Goal: Complete application form: Complete application form

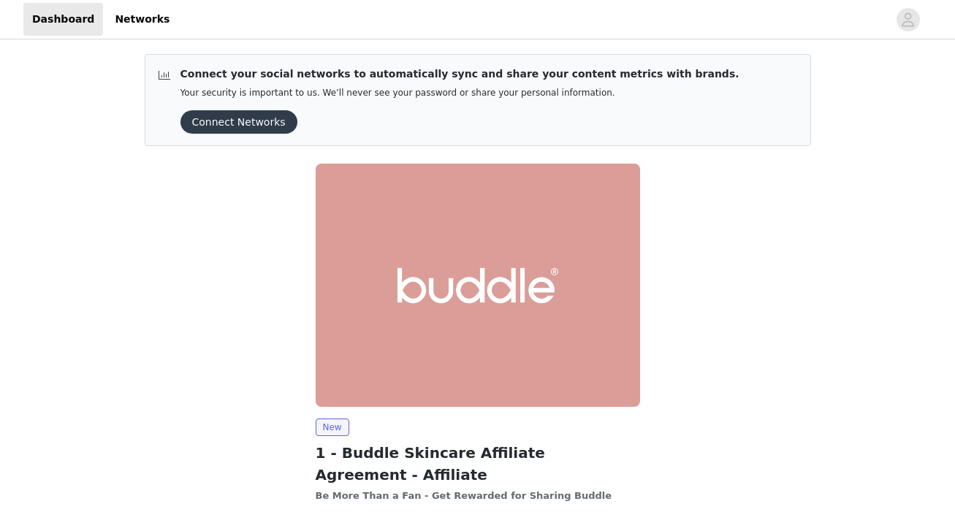
scroll to position [127, 0]
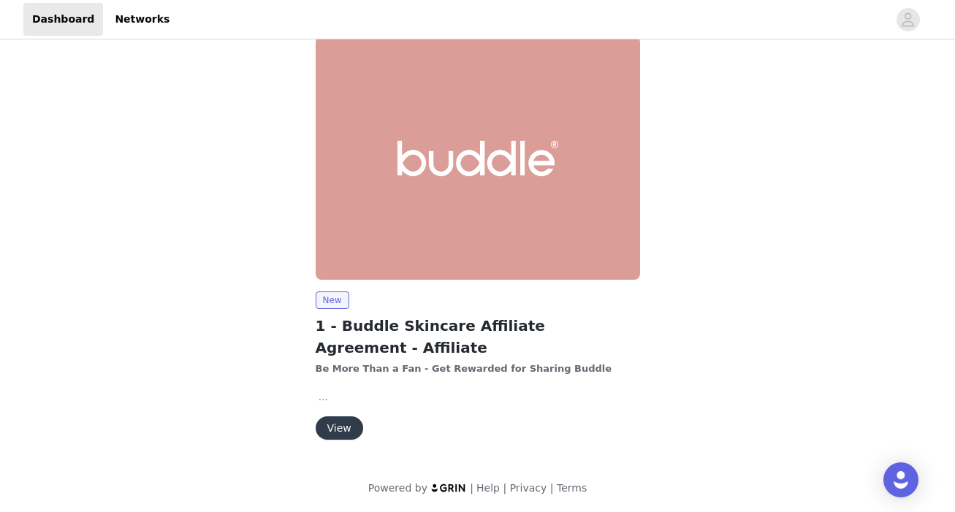
click at [349, 428] on button "View" at bounding box center [339, 427] width 47 height 23
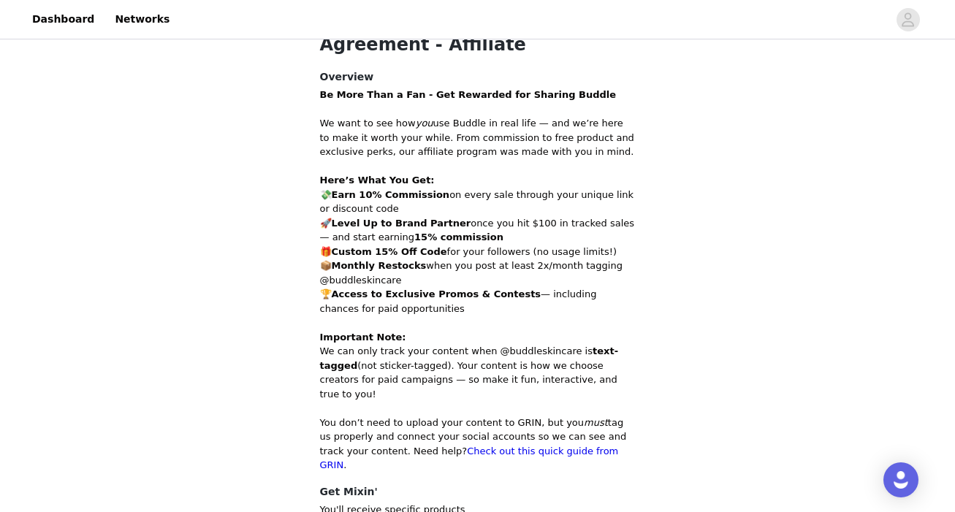
scroll to position [709, 0]
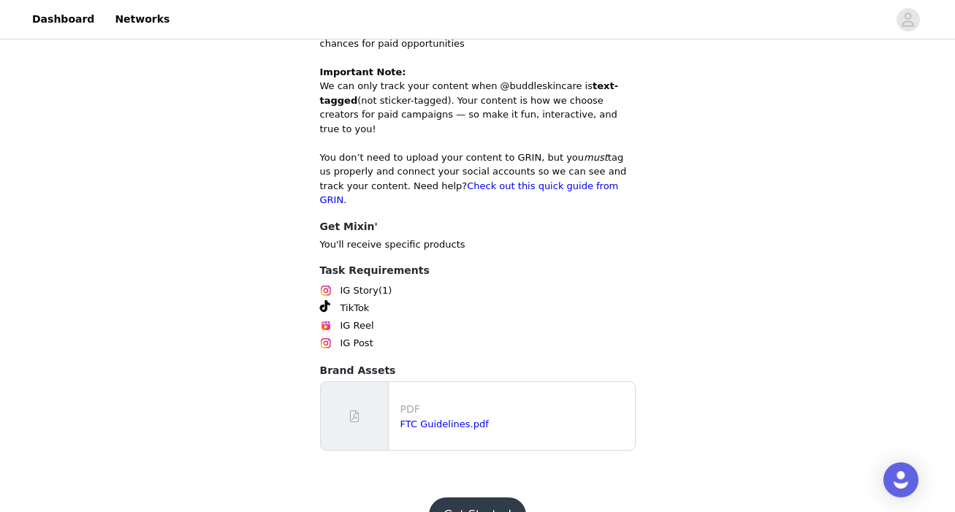
click at [482, 497] on button "Get Started" at bounding box center [477, 514] width 97 height 35
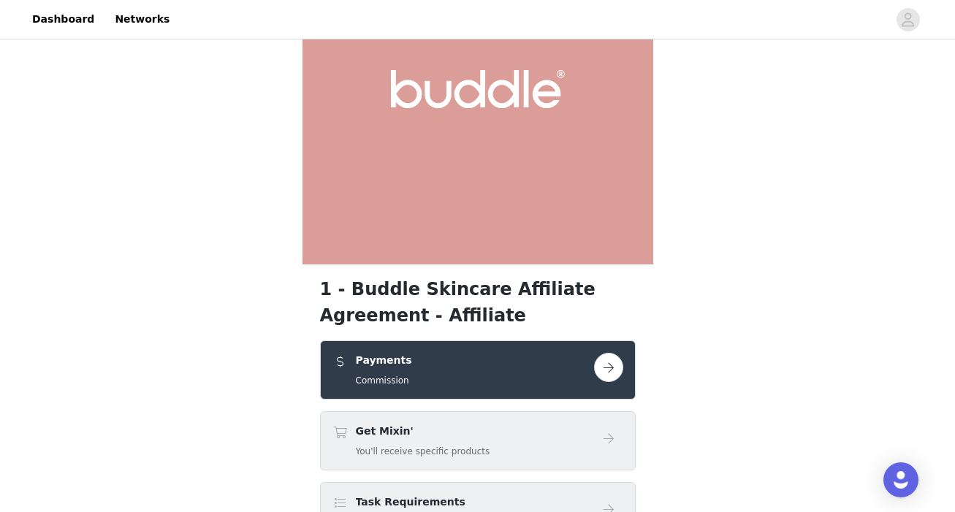
scroll to position [239, 0]
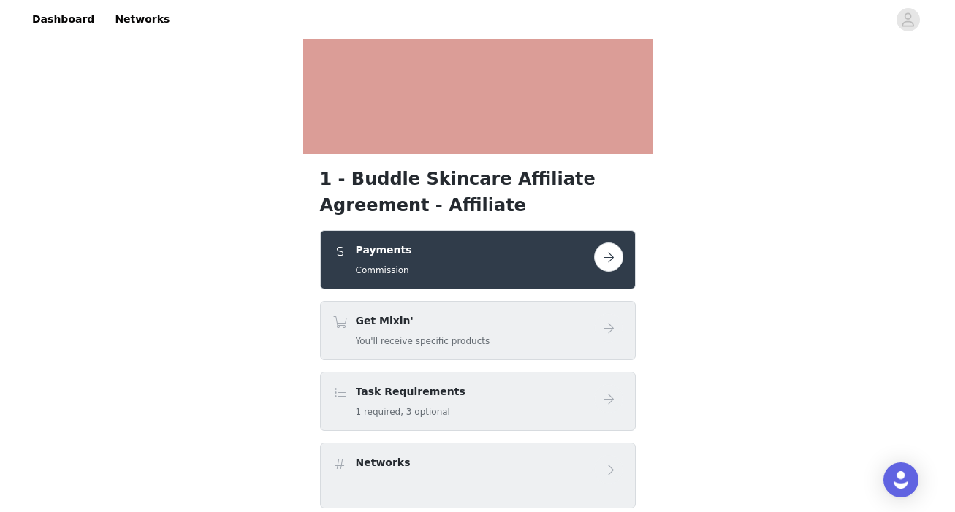
click at [612, 254] on button "button" at bounding box center [608, 256] width 29 height 29
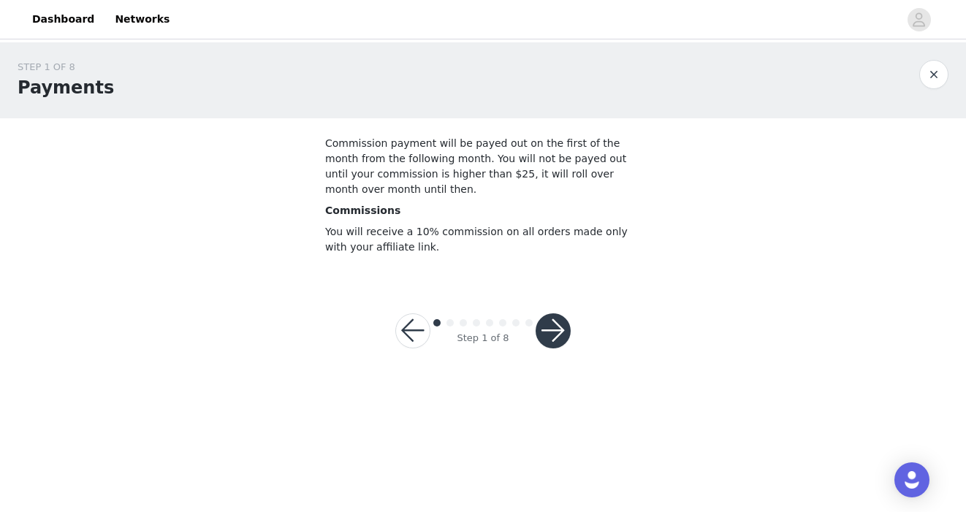
click at [563, 327] on button "button" at bounding box center [552, 330] width 35 height 35
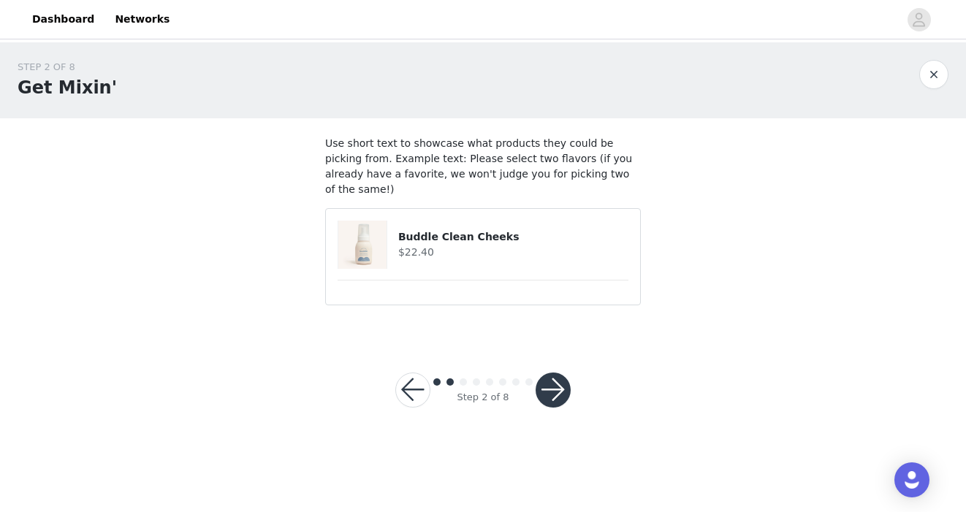
click at [547, 376] on button "button" at bounding box center [552, 389] width 35 height 35
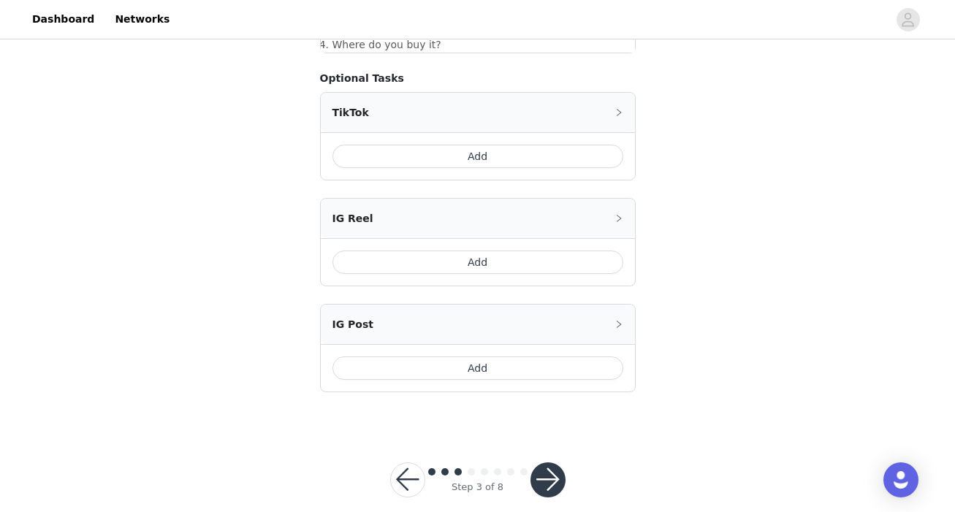
scroll to position [819, 0]
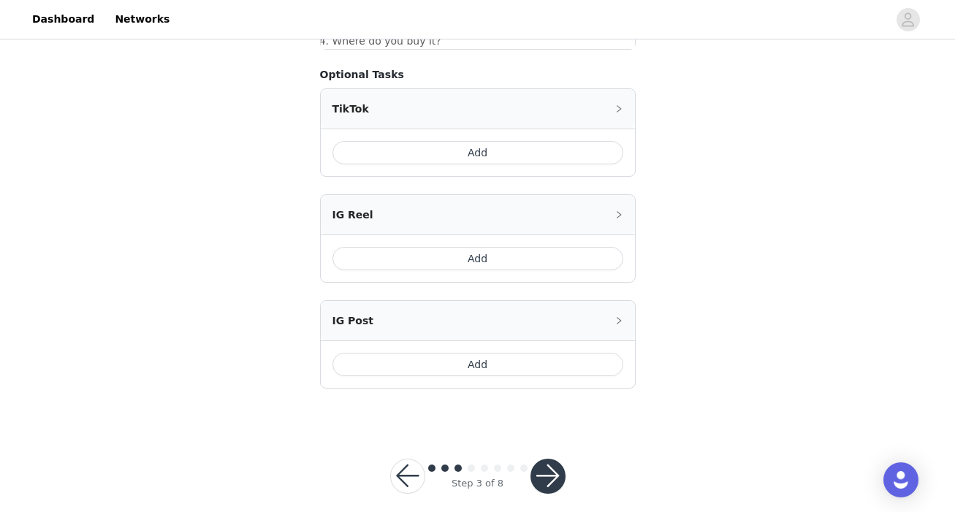
click at [538, 459] on button "button" at bounding box center [547, 476] width 35 height 35
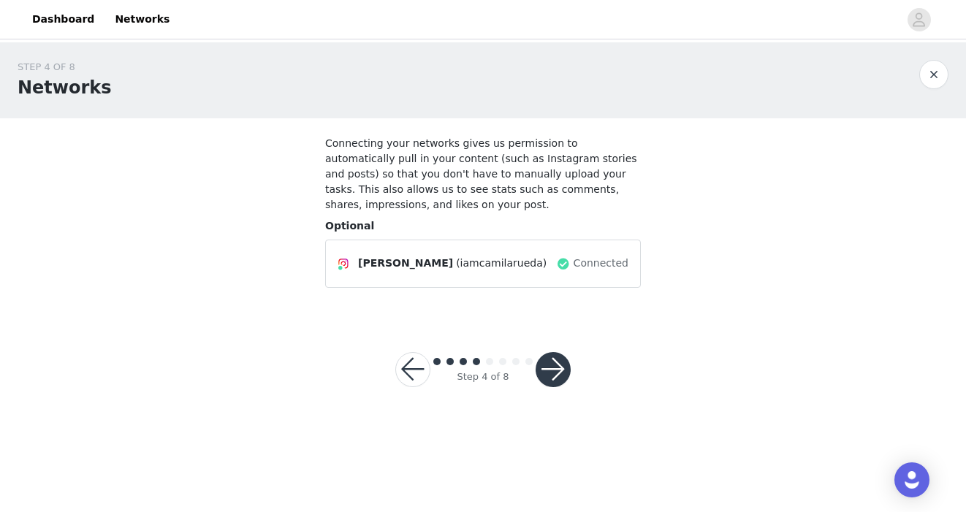
click at [562, 366] on button "button" at bounding box center [552, 369] width 35 height 35
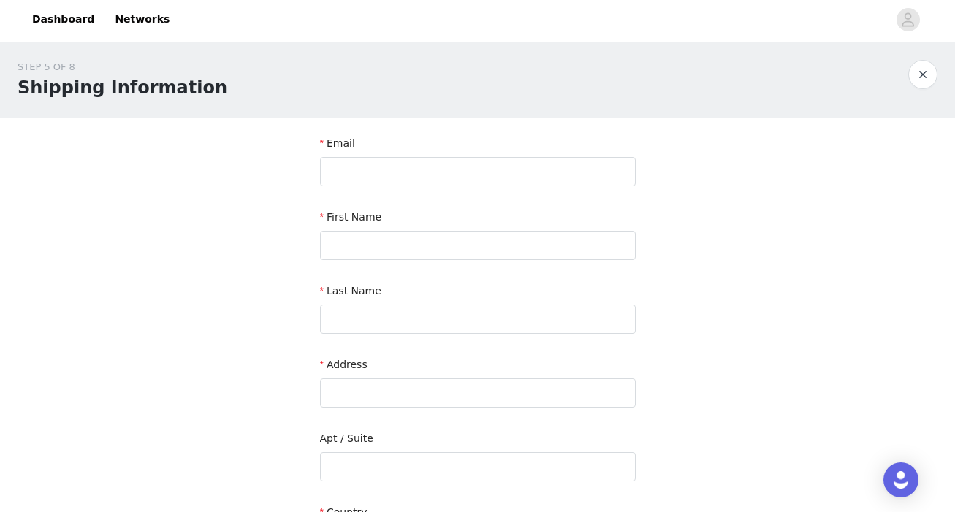
scroll to position [16, 0]
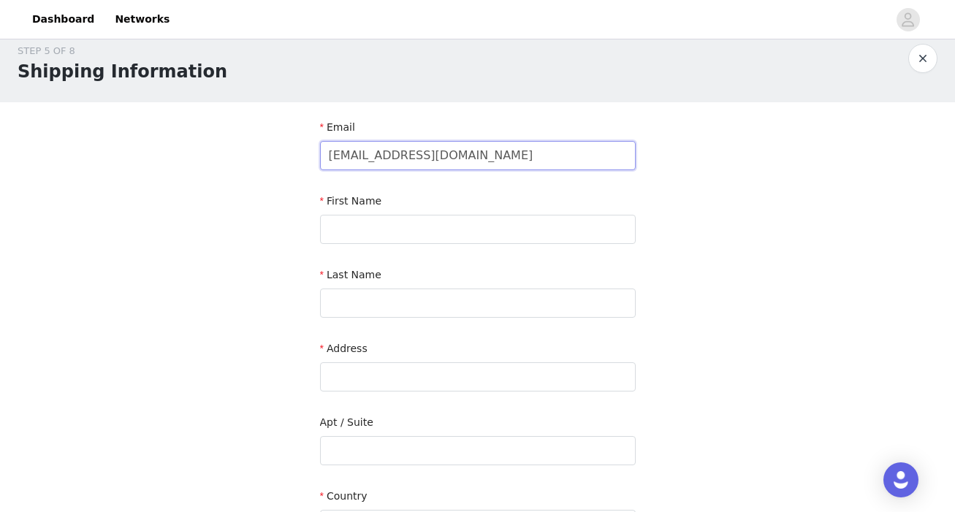
type input "camilaruedatv@gmail.com"
type input "Camila"
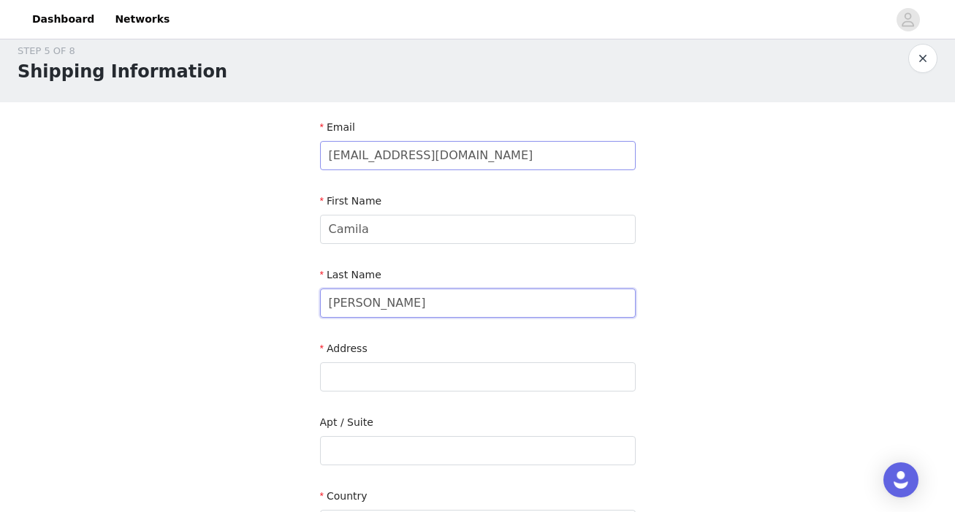
type input "Rueda"
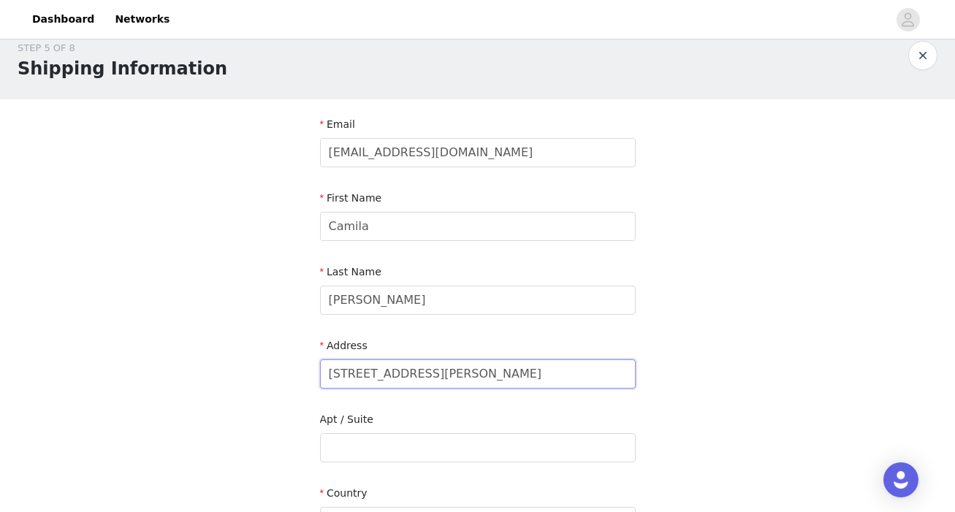
scroll to position [122, 0]
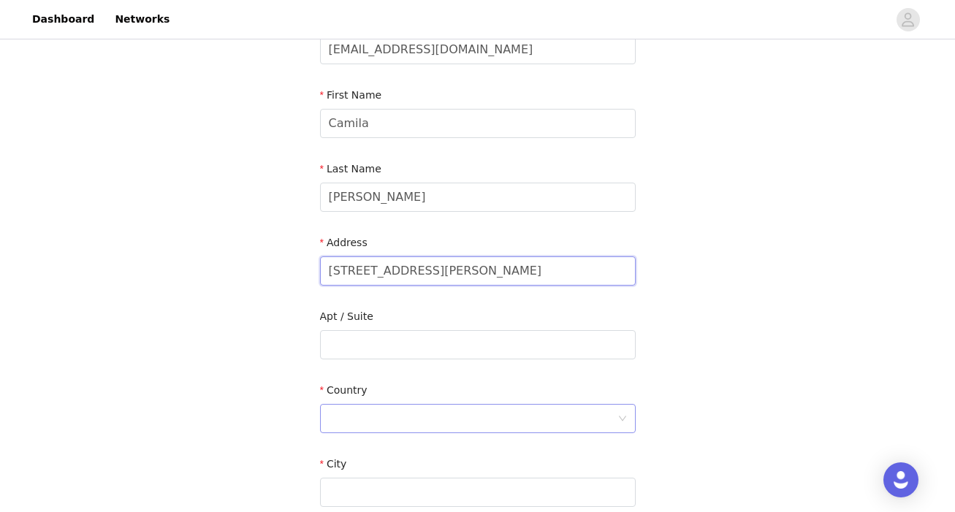
type input "6501 Osborne Hill Dr"
click at [492, 417] on div at bounding box center [473, 419] width 288 height 28
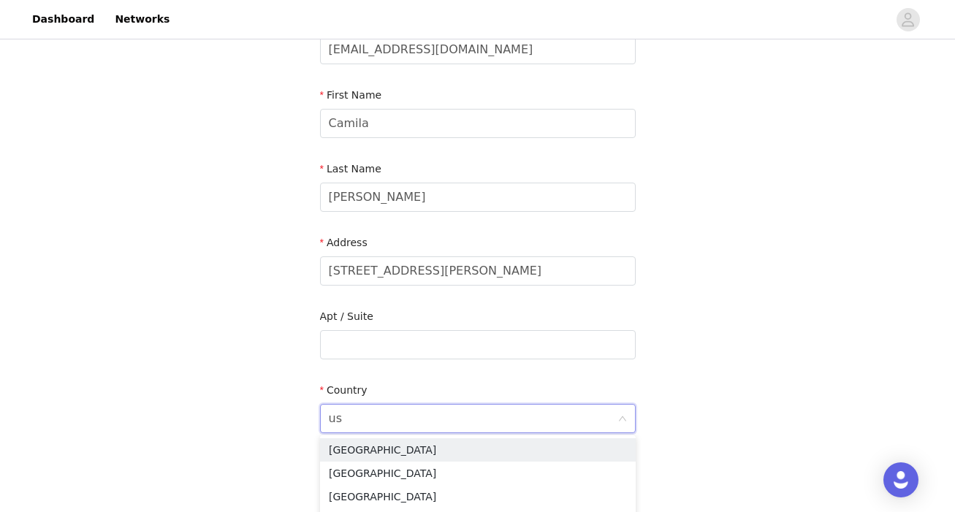
type input "u"
click at [526, 448] on li "United States" at bounding box center [478, 449] width 316 height 23
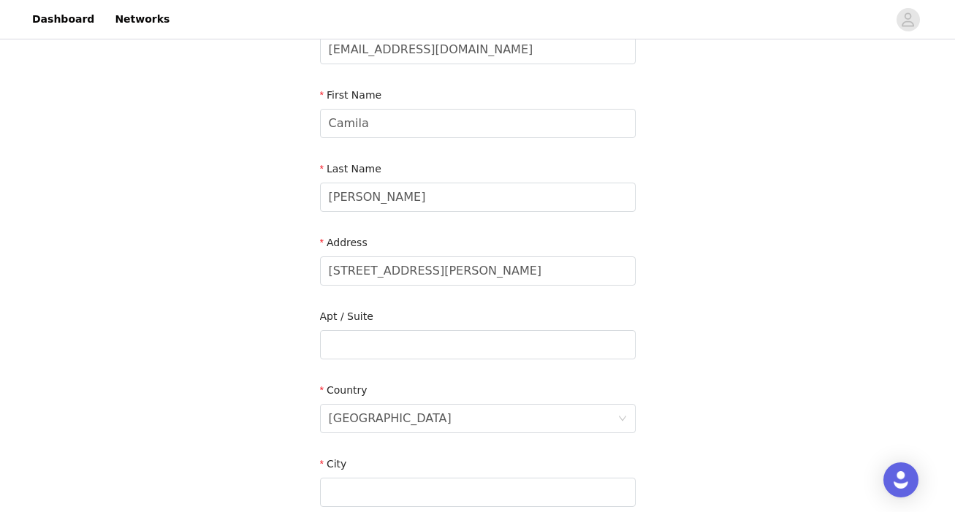
click at [729, 416] on div "STEP 5 OF 8 Shipping Information Email camilaruedatv@gmail.com First Name Camil…" at bounding box center [477, 344] width 955 height 849
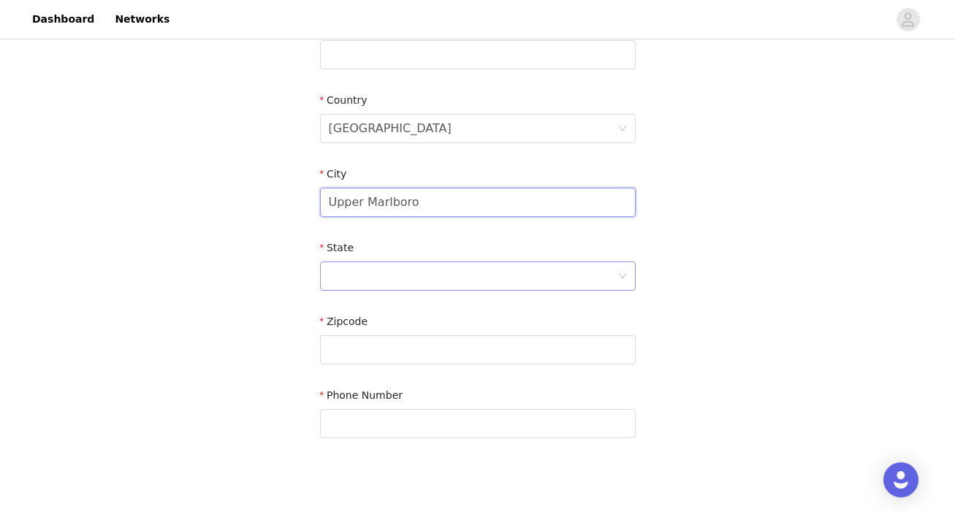
type input "Upper Marlboro"
click at [462, 273] on div at bounding box center [473, 276] width 288 height 28
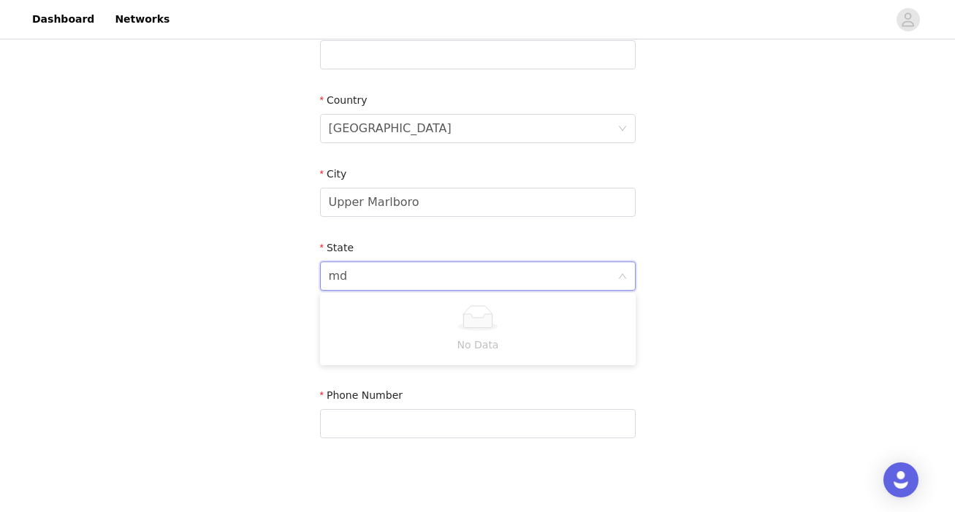
click at [733, 318] on div "STEP 5 OF 8 Shipping Information Email camilaruedatv@gmail.com First Name Camil…" at bounding box center [477, 54] width 955 height 849
click at [524, 272] on div at bounding box center [473, 276] width 288 height 28
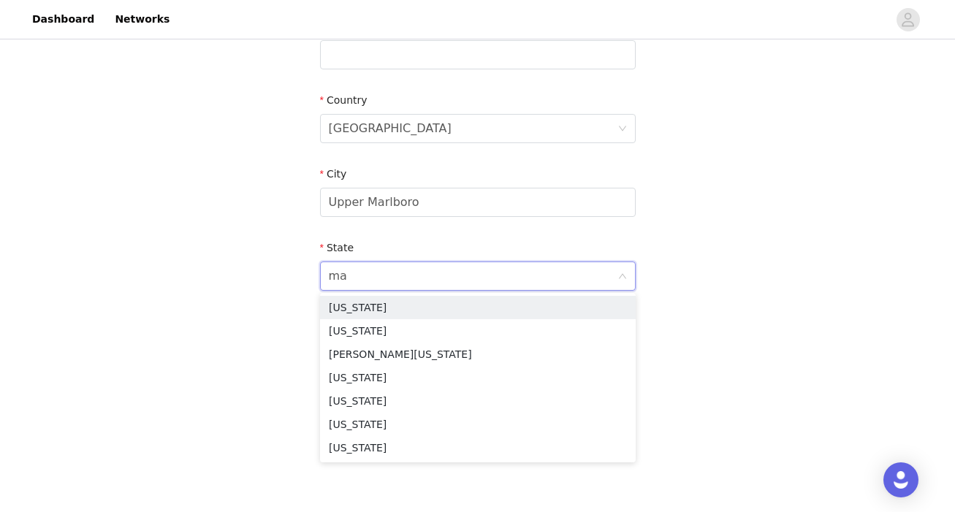
type input "mar"
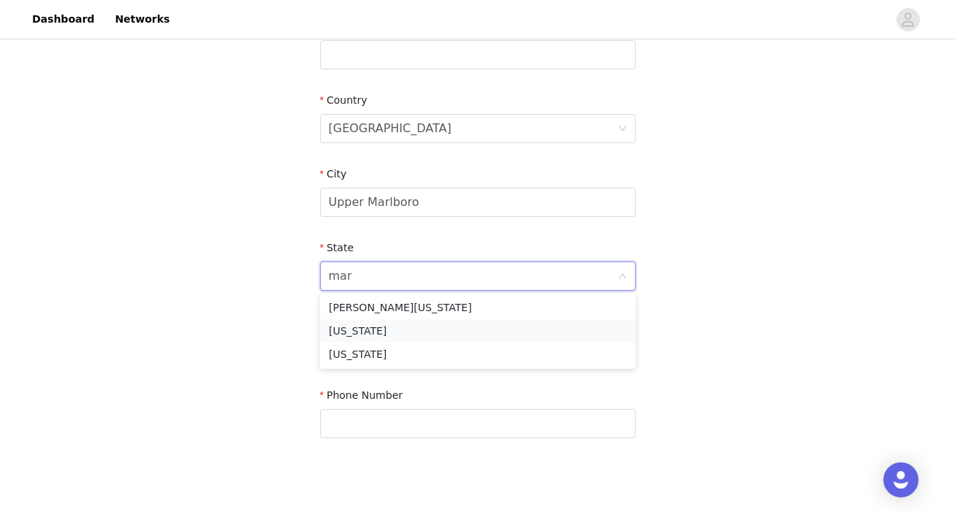
click at [457, 328] on li "Maryland" at bounding box center [478, 330] width 316 height 23
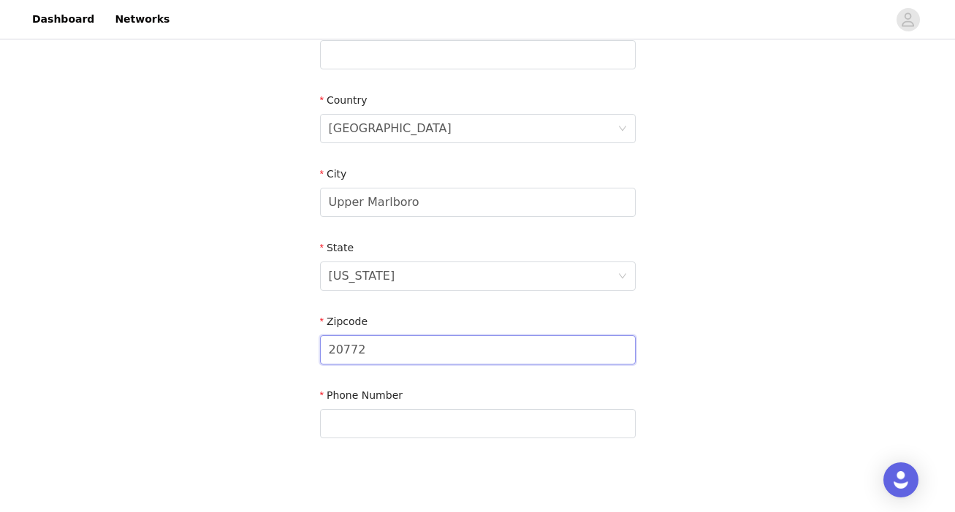
type input "20772"
click at [549, 437] on div "Phone Number" at bounding box center [478, 416] width 316 height 56
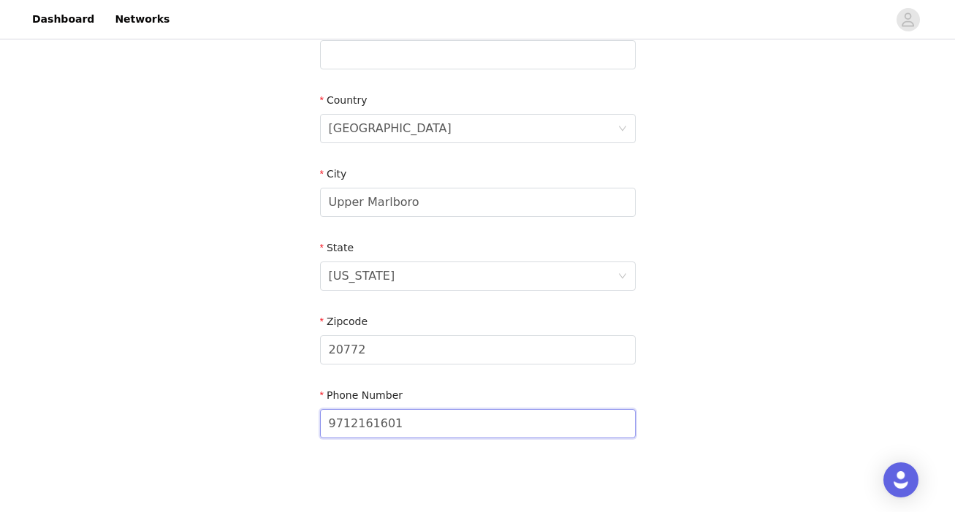
type input "9712161601"
click at [806, 336] on div "STEP 5 OF 8 Shipping Information Email camilaruedatv@gmail.com First Name Camil…" at bounding box center [477, 54] width 955 height 849
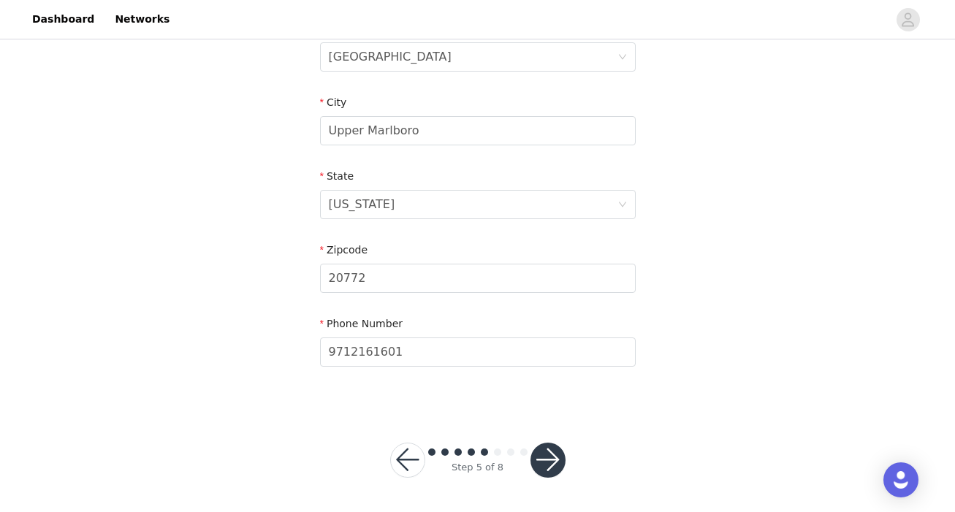
click at [543, 456] on button "button" at bounding box center [547, 460] width 35 height 35
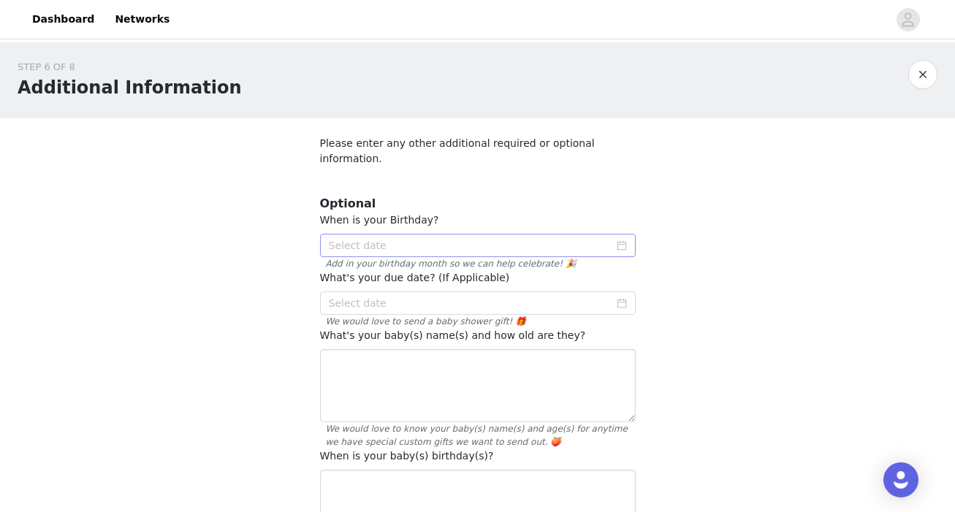
click at [624, 240] on icon "icon: calendar" at bounding box center [621, 245] width 10 height 10
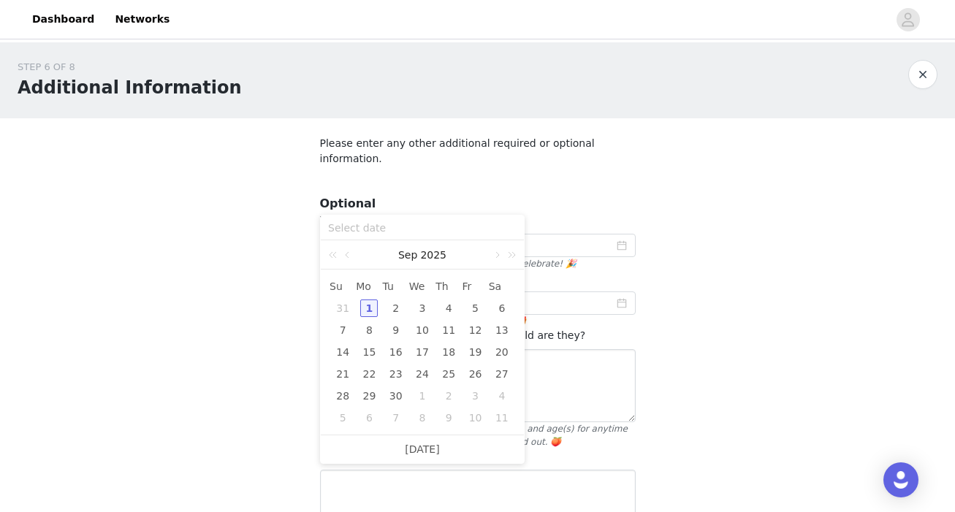
click at [856, 375] on div "STEP 6 OF 8 Additional Information Please enter any other additional required o…" at bounding box center [477, 453] width 955 height 822
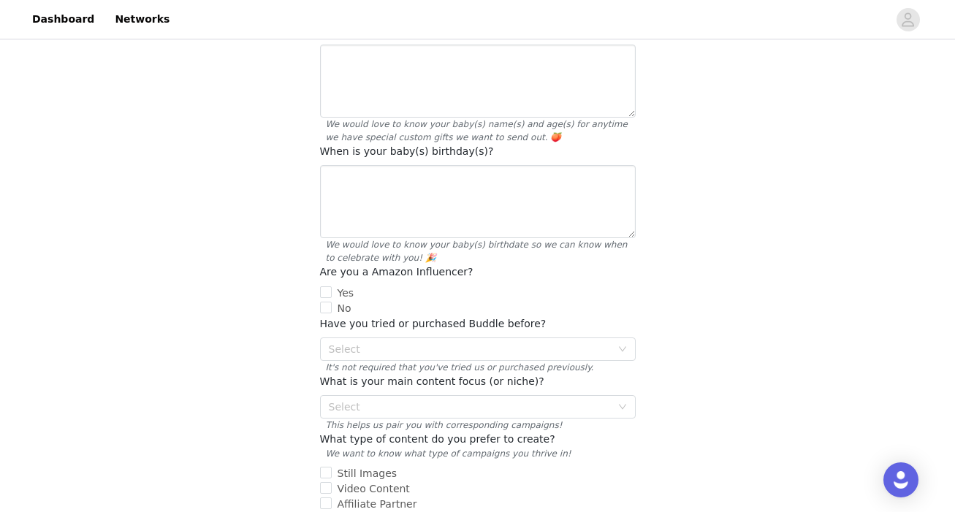
scroll to position [36, 0]
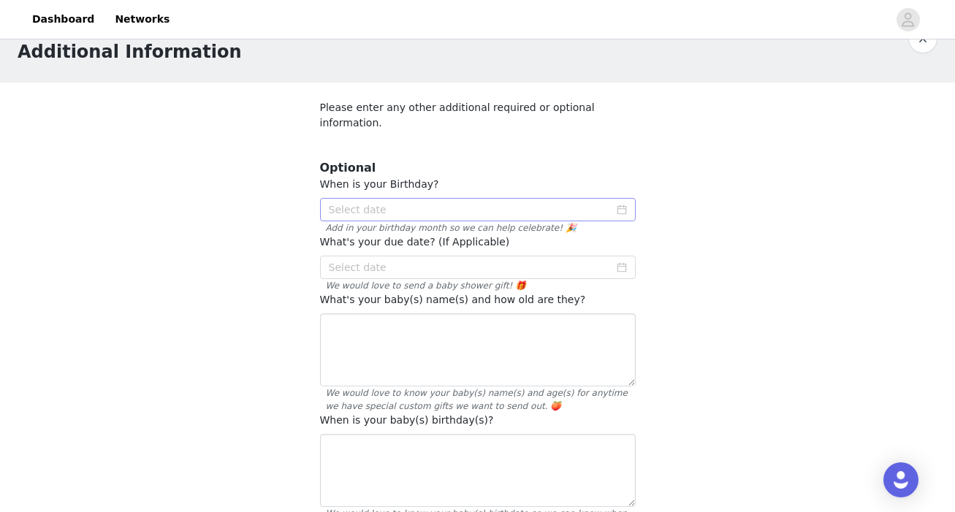
click at [624, 205] on icon "icon: calendar" at bounding box center [621, 210] width 10 height 10
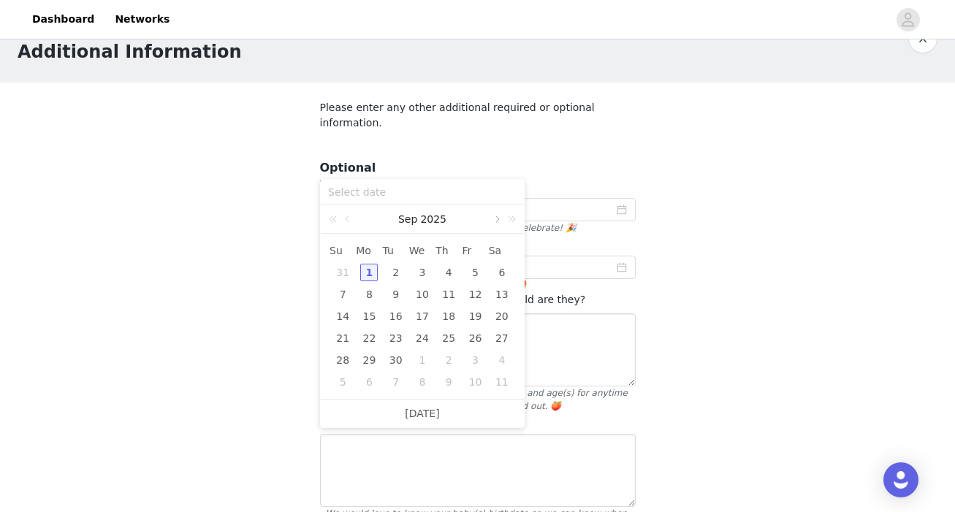
click at [497, 219] on link at bounding box center [495, 219] width 13 height 29
click at [348, 218] on link at bounding box center [348, 219] width 13 height 29
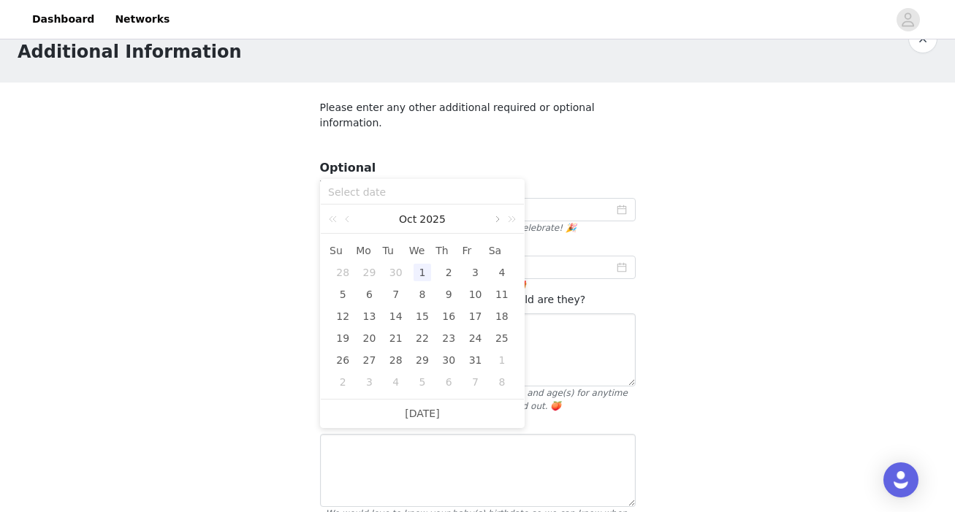
click at [499, 220] on link at bounding box center [495, 219] width 13 height 29
click at [500, 220] on div "Nov 2025" at bounding box center [422, 219] width 203 height 29
click at [500, 220] on link at bounding box center [509, 219] width 19 height 29
click at [499, 218] on link at bounding box center [495, 219] width 13 height 29
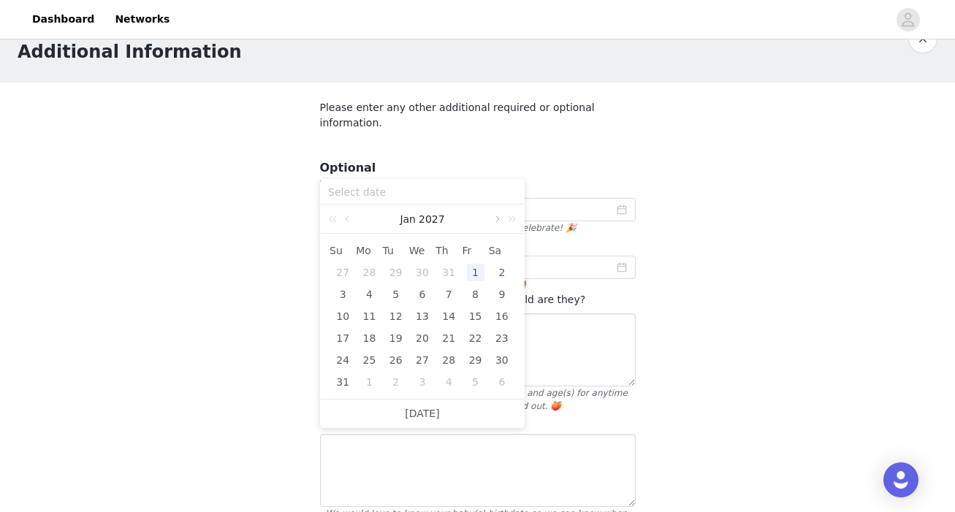
click at [499, 218] on link at bounding box center [495, 219] width 13 height 29
click at [453, 318] on div "18" at bounding box center [449, 316] width 18 height 18
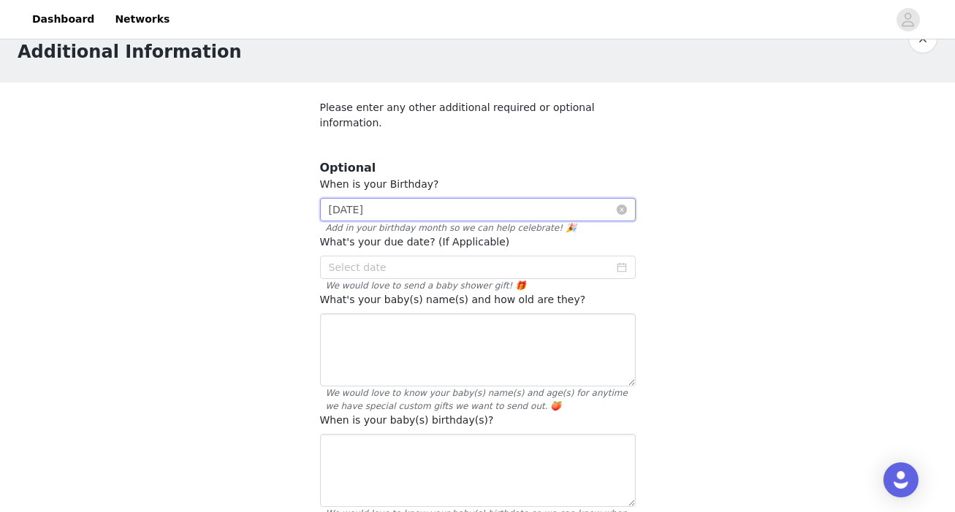
click at [352, 198] on input "2027-02-18" at bounding box center [478, 209] width 316 height 23
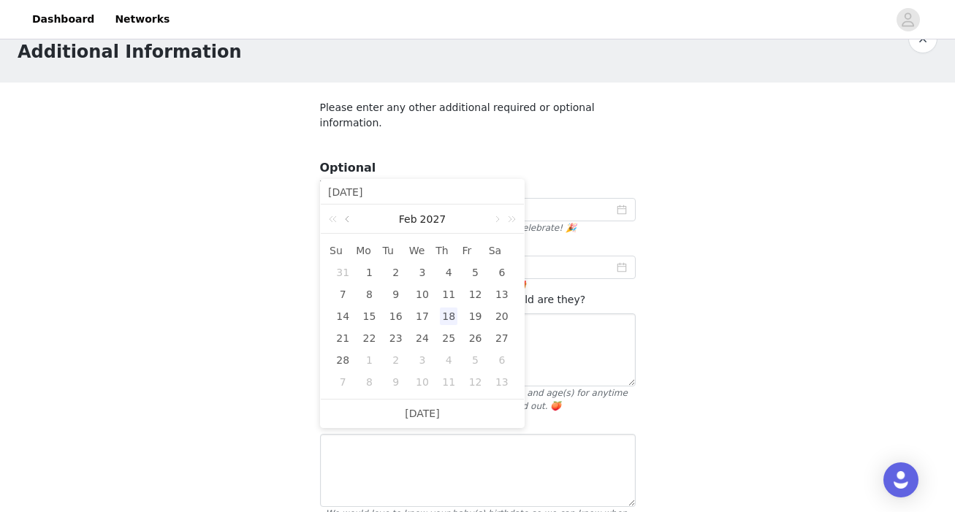
click at [345, 216] on link at bounding box center [348, 219] width 13 height 29
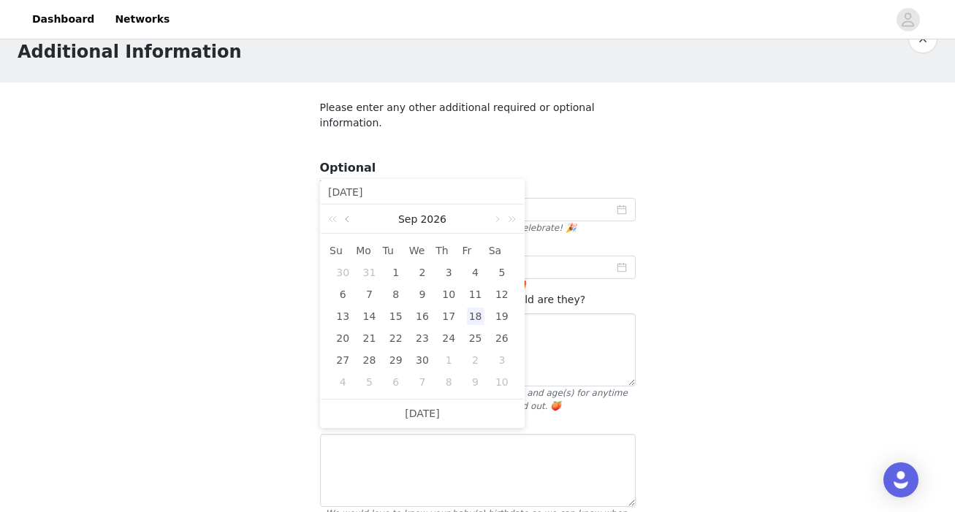
click at [345, 216] on link at bounding box center [348, 219] width 13 height 29
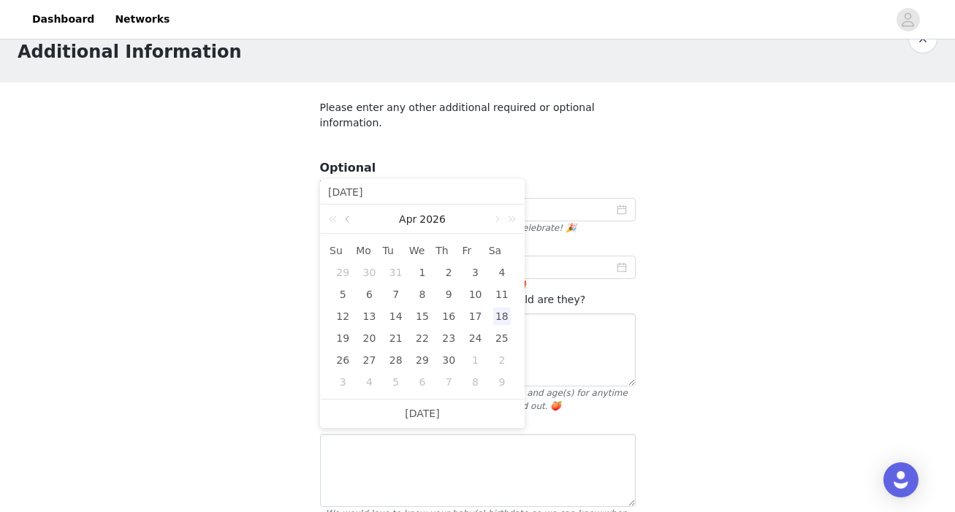
click at [345, 216] on link at bounding box center [348, 219] width 13 height 29
click at [421, 315] on div "18" at bounding box center [422, 316] width 18 height 18
type input "2026-02-18"
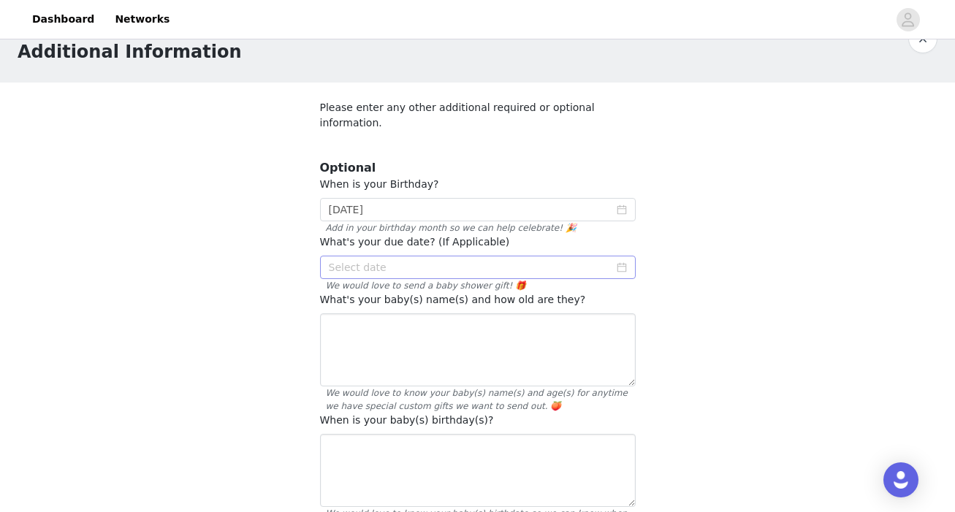
click at [621, 262] on icon "icon: calendar" at bounding box center [620, 266] width 9 height 9
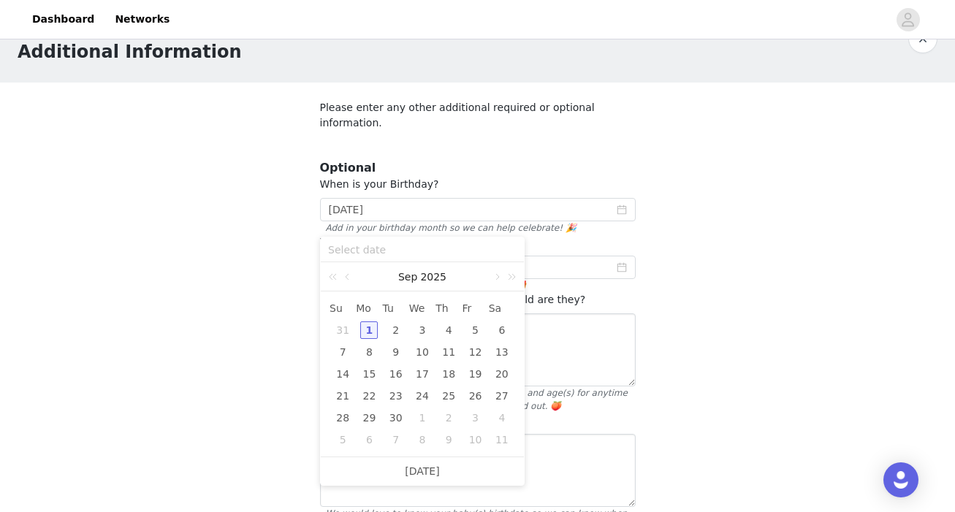
click at [343, 248] on input at bounding box center [422, 250] width 188 height 16
click at [348, 281] on link at bounding box center [348, 276] width 13 height 29
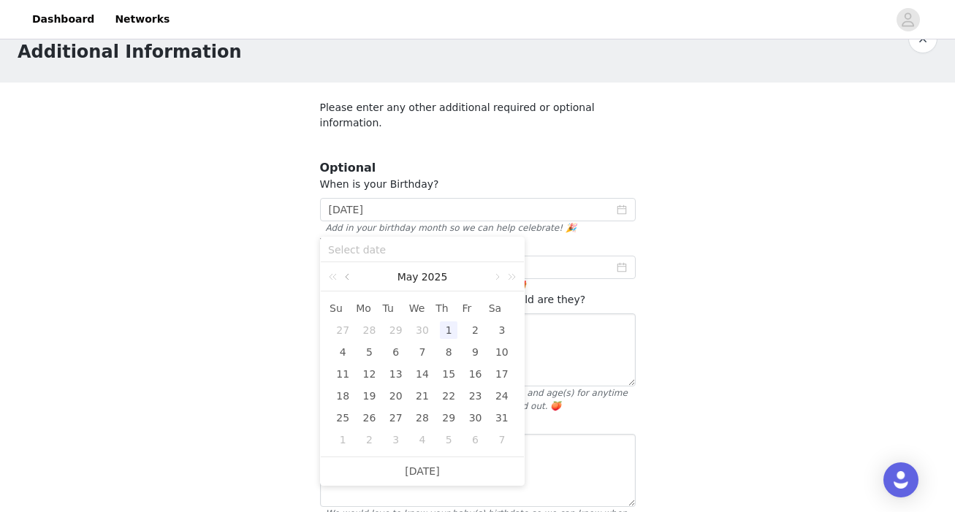
click at [348, 281] on link at bounding box center [348, 276] width 13 height 29
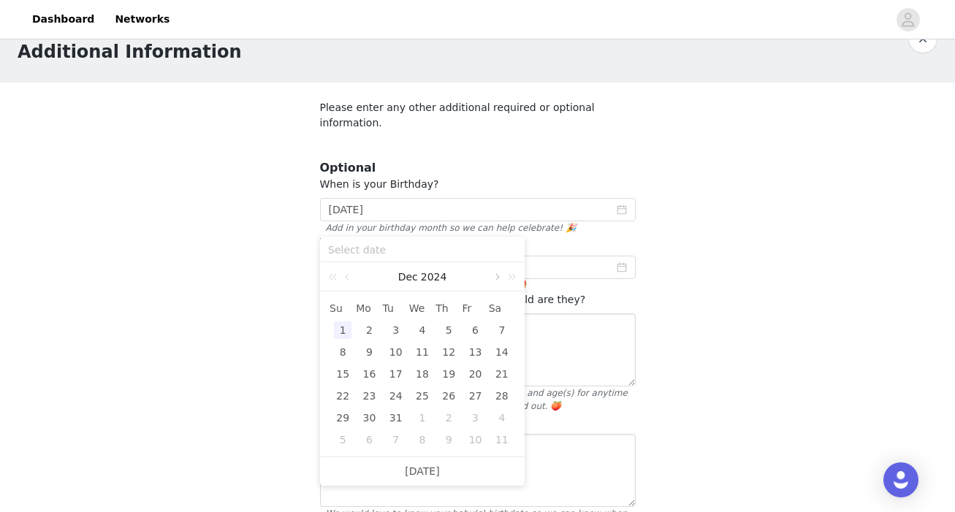
click at [492, 276] on link at bounding box center [495, 276] width 13 height 29
click at [493, 276] on link at bounding box center [495, 276] width 13 height 29
click at [400, 396] on div "18" at bounding box center [396, 396] width 18 height 18
type input "2025-02-18"
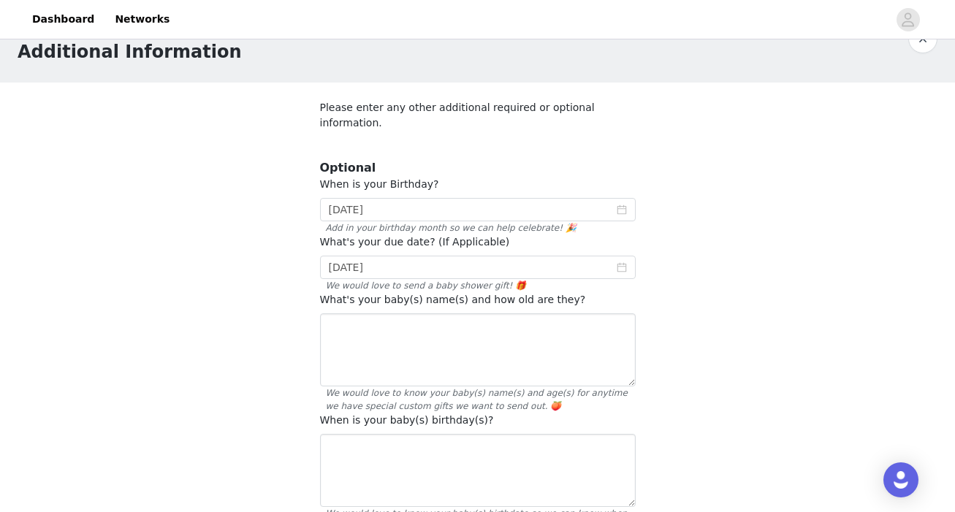
click at [714, 316] on div "STEP 6 OF 8 Additional Information Please enter any other additional required o…" at bounding box center [477, 418] width 955 height 822
click at [570, 328] on textarea at bounding box center [478, 349] width 316 height 73
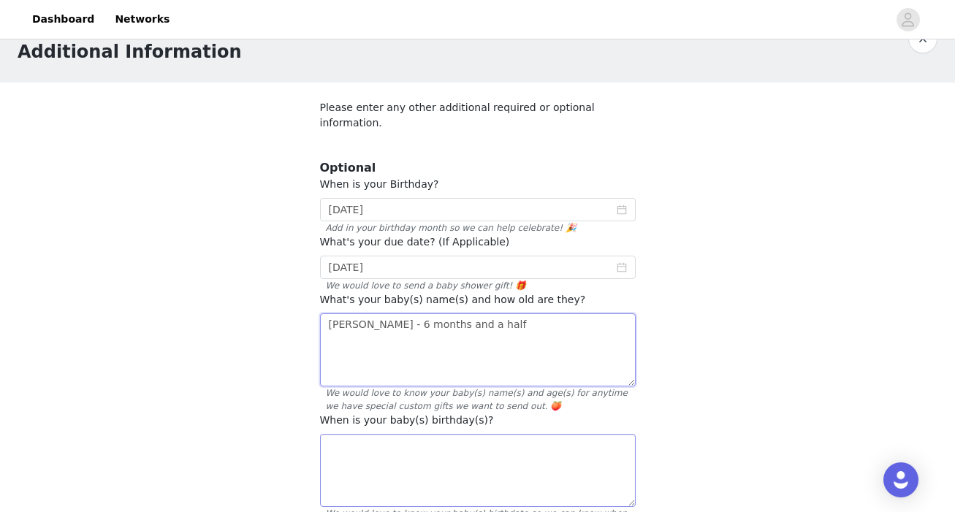
type textarea "Luca - 6 months and a half"
click at [554, 449] on textarea at bounding box center [478, 470] width 316 height 73
type textarea "February 18th"
click at [494, 198] on input "2026-02-18" at bounding box center [478, 209] width 316 height 23
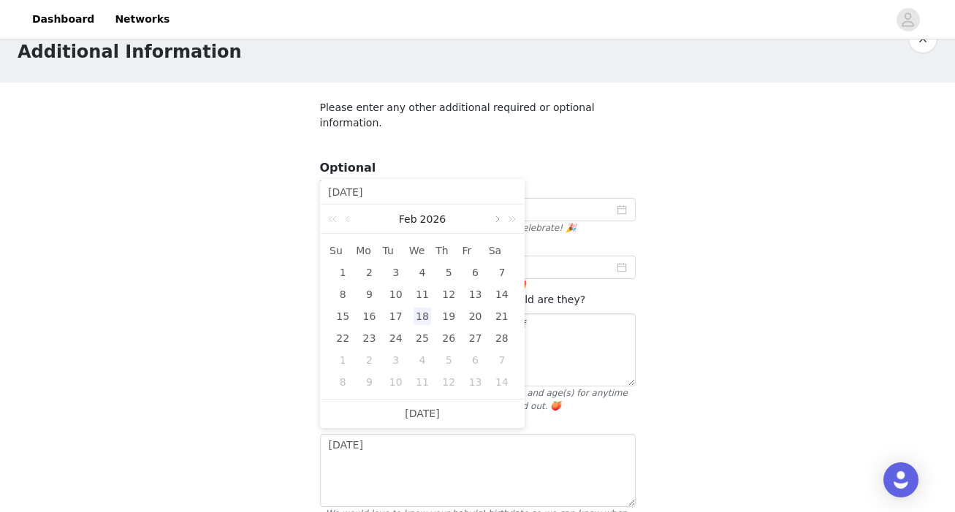
click at [494, 217] on link at bounding box center [495, 219] width 13 height 29
click at [504, 317] on div "20" at bounding box center [502, 316] width 18 height 18
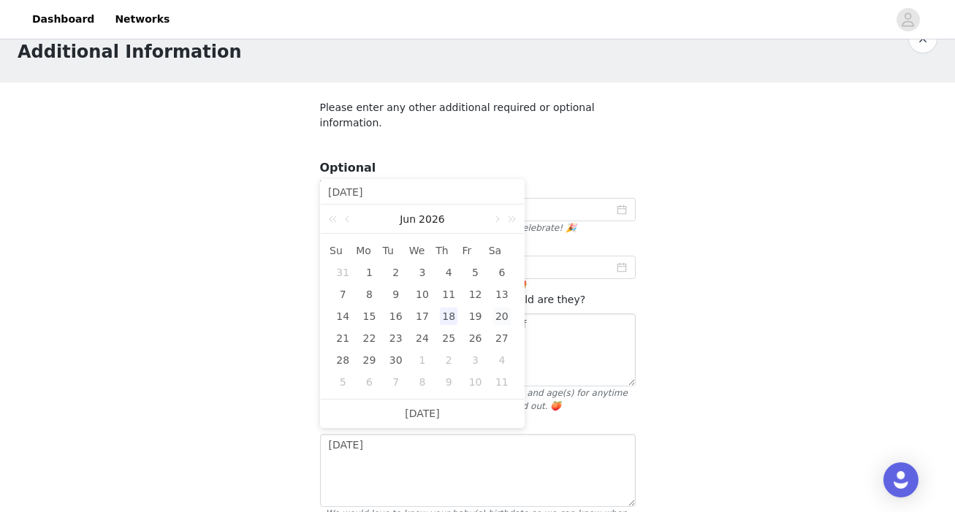
type input "2026-06-20"
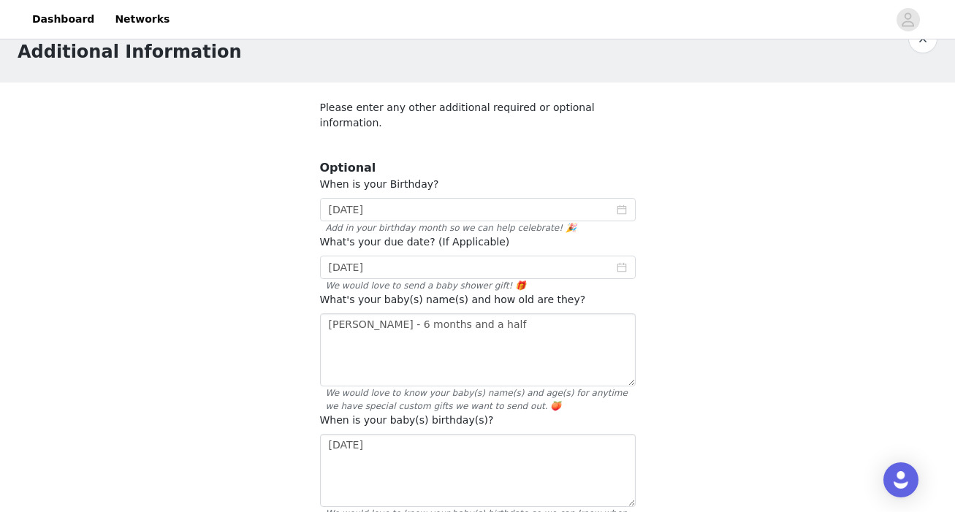
click at [695, 323] on div "STEP 6 OF 8 Additional Information Please enter any other additional required o…" at bounding box center [477, 418] width 955 height 822
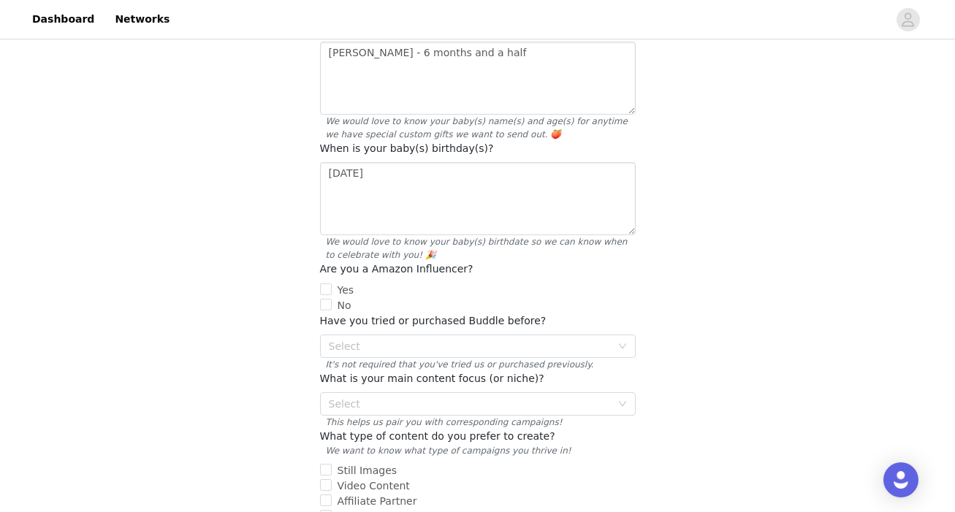
scroll to position [359, 0]
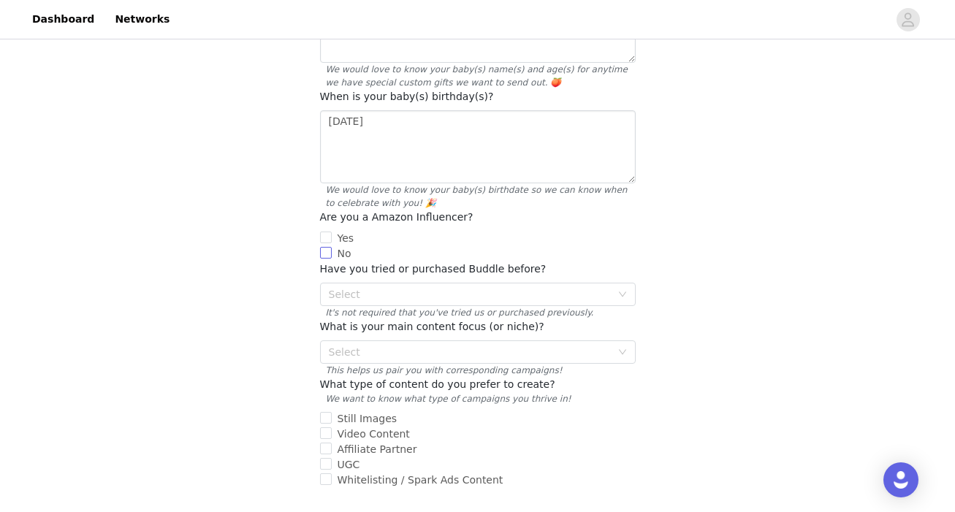
click at [345, 248] on span "No" at bounding box center [345, 254] width 26 height 12
click at [332, 247] on input "No" at bounding box center [326, 253] width 12 height 12
checkbox input "true"
click at [374, 287] on div "Select" at bounding box center [470, 294] width 282 height 15
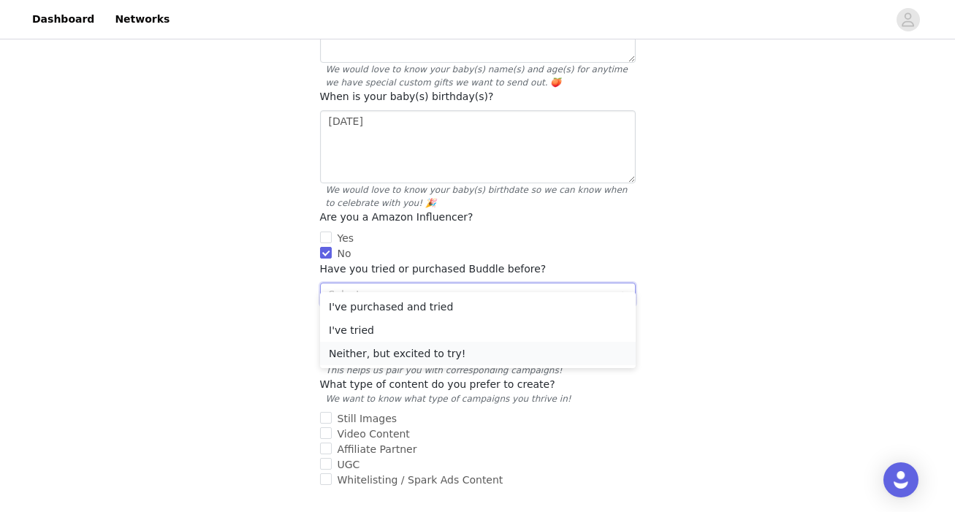
click at [450, 352] on li "Neither, but excited to try!" at bounding box center [478, 353] width 316 height 23
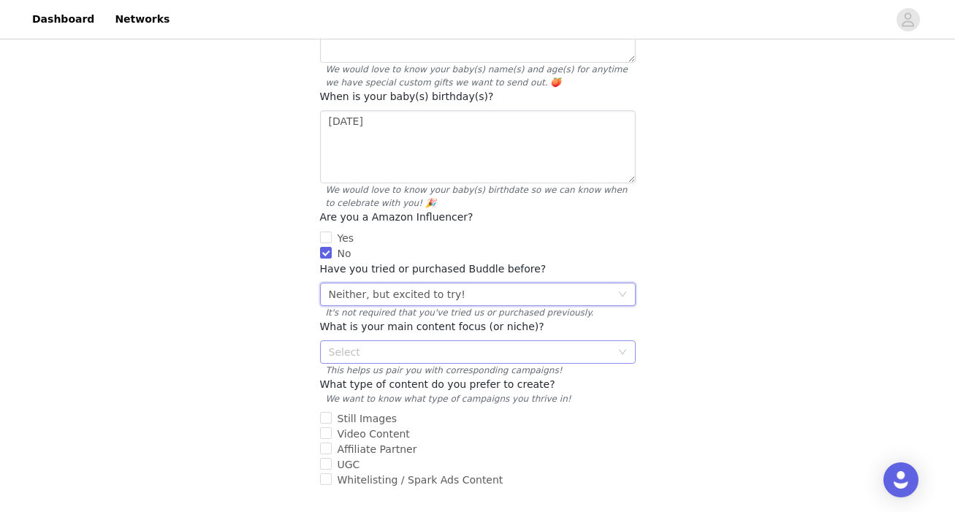
click at [449, 345] on div "Select" at bounding box center [470, 352] width 282 height 15
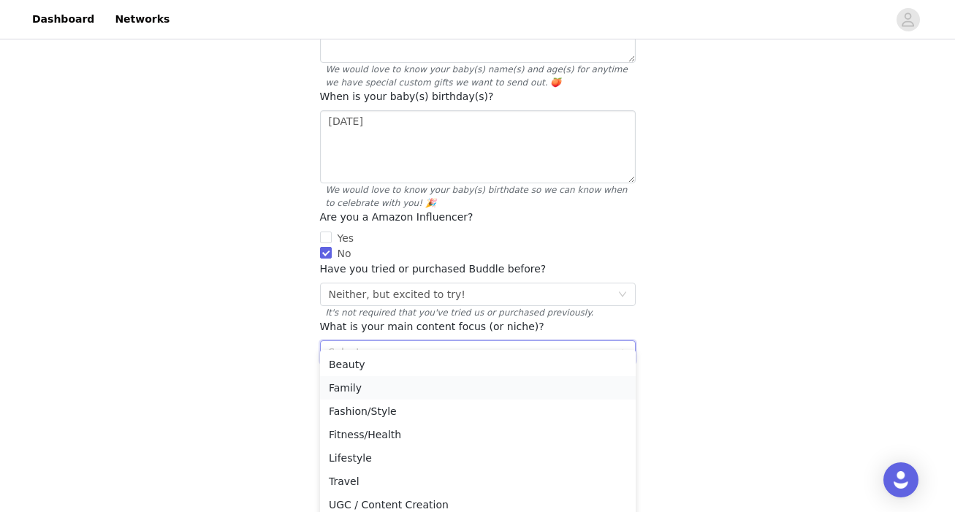
click at [390, 387] on li "Family" at bounding box center [478, 387] width 316 height 23
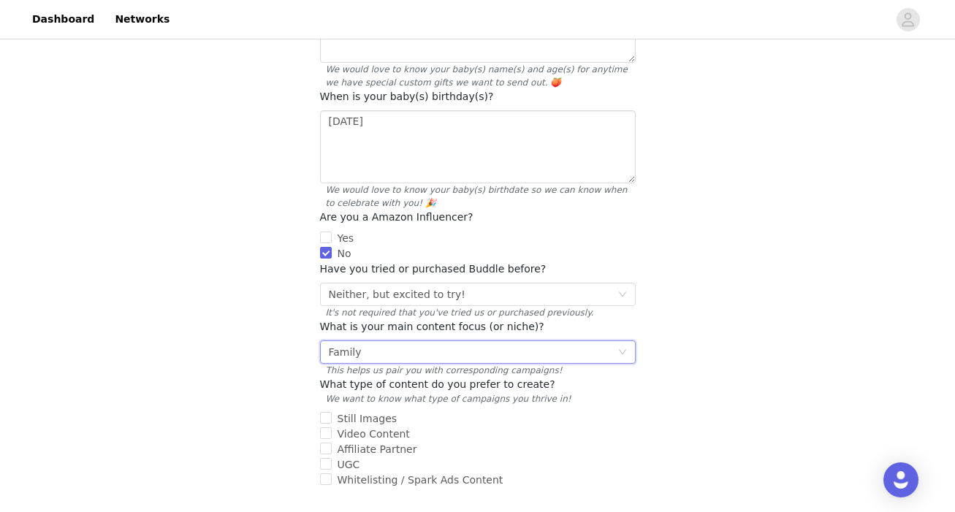
scroll to position [441, 0]
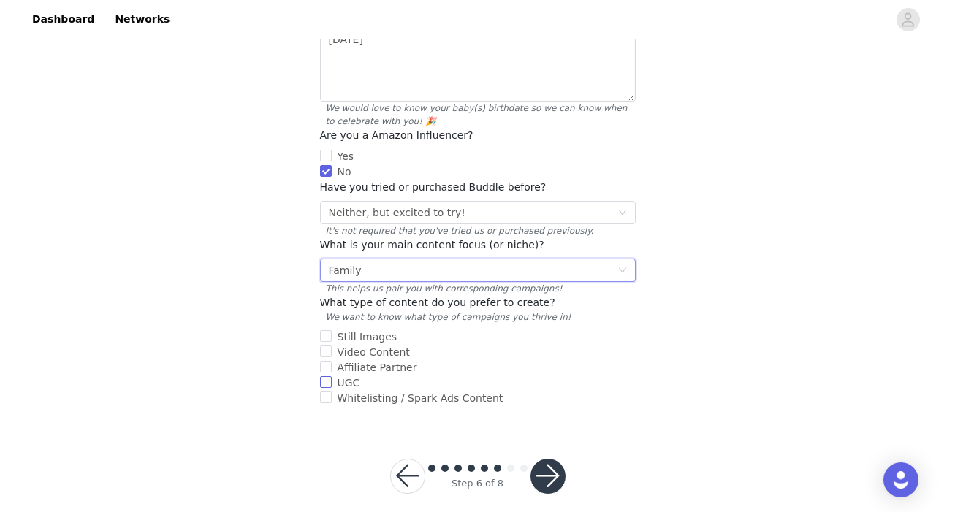
click at [343, 377] on span "UGC" at bounding box center [349, 383] width 34 height 12
click at [332, 376] on input "UGC" at bounding box center [326, 382] width 12 height 12
checkbox input "true"
click at [344, 362] on span "Affiliate Partner" at bounding box center [377, 368] width 91 height 12
click at [332, 361] on input "Affiliate Partner" at bounding box center [326, 367] width 12 height 12
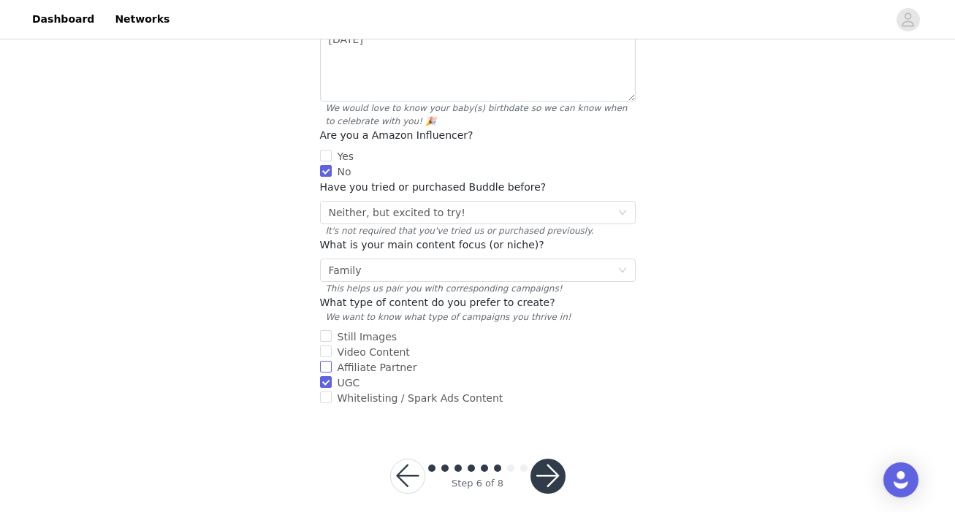
checkbox input "true"
click at [364, 346] on span "Video Content" at bounding box center [374, 352] width 84 height 12
click at [332, 345] on input "Video Content" at bounding box center [326, 351] width 12 height 12
checkbox input "true"
click at [367, 331] on span "Still Images" at bounding box center [368, 337] width 72 height 12
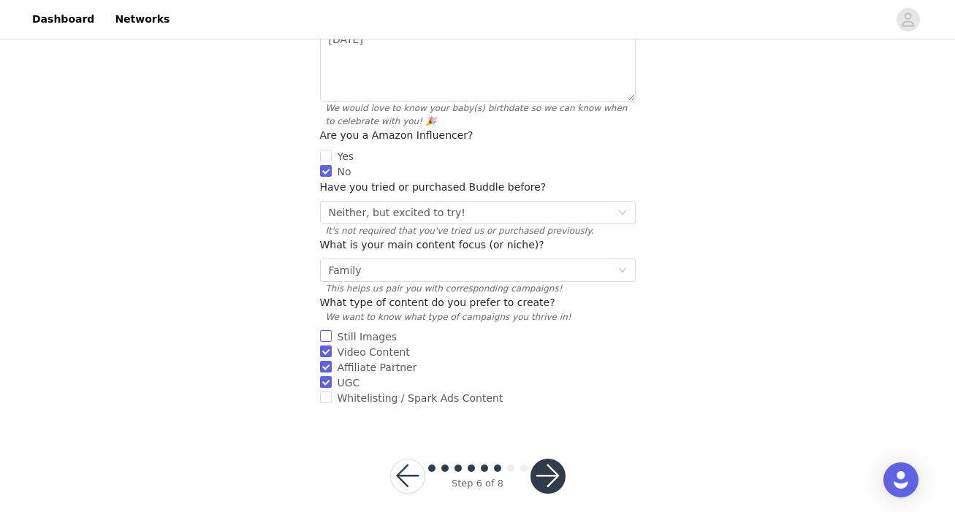
click at [332, 330] on input "Still Images" at bounding box center [326, 336] width 12 height 12
checkbox input "true"
click at [545, 459] on button "button" at bounding box center [547, 476] width 35 height 35
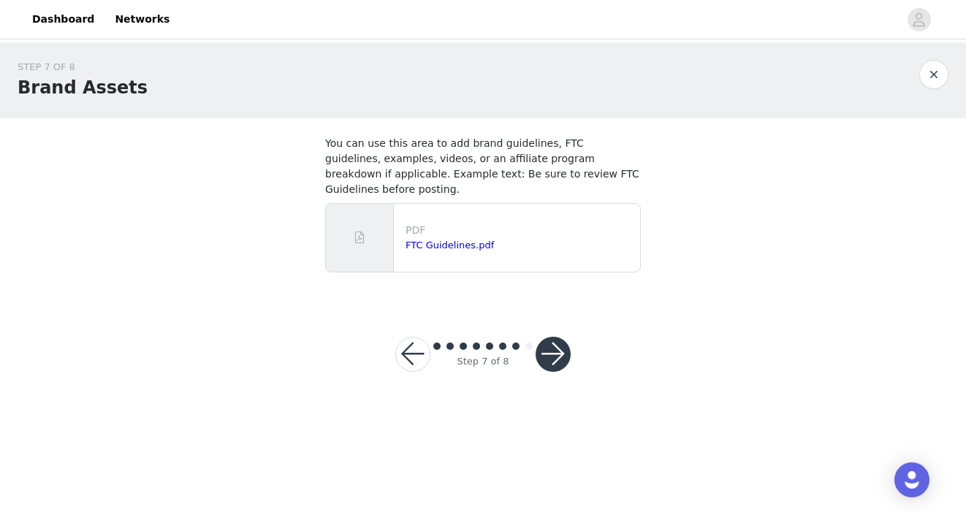
click at [410, 339] on button "button" at bounding box center [412, 354] width 35 height 35
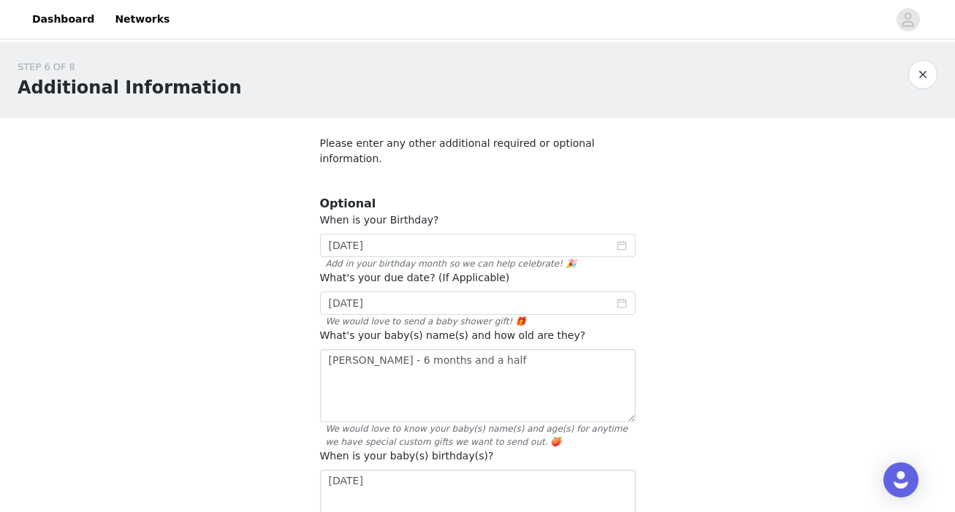
scroll to position [441, 0]
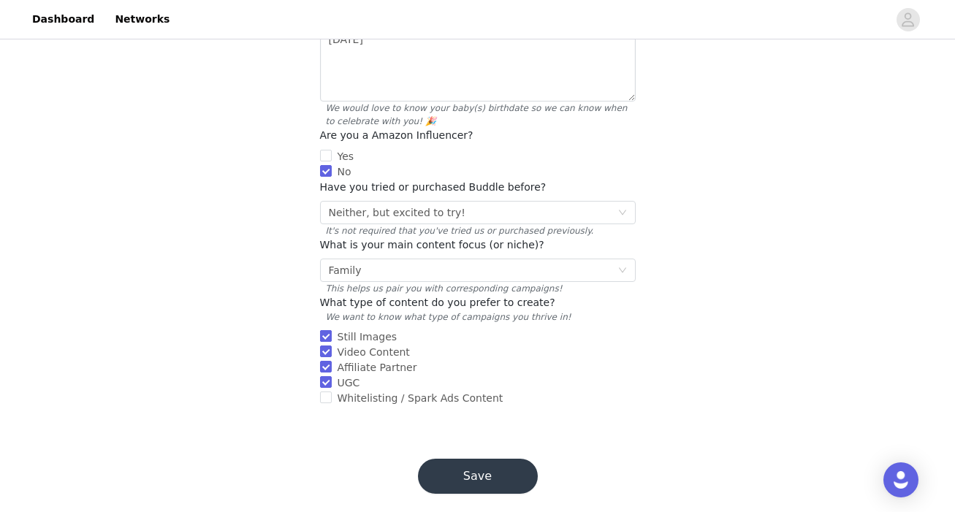
click at [377, 331] on span "Still Images" at bounding box center [368, 337] width 72 height 12
click at [332, 330] on input "Still Images" at bounding box center [326, 336] width 12 height 12
checkbox input "false"
click at [503, 459] on button "Save" at bounding box center [478, 476] width 120 height 35
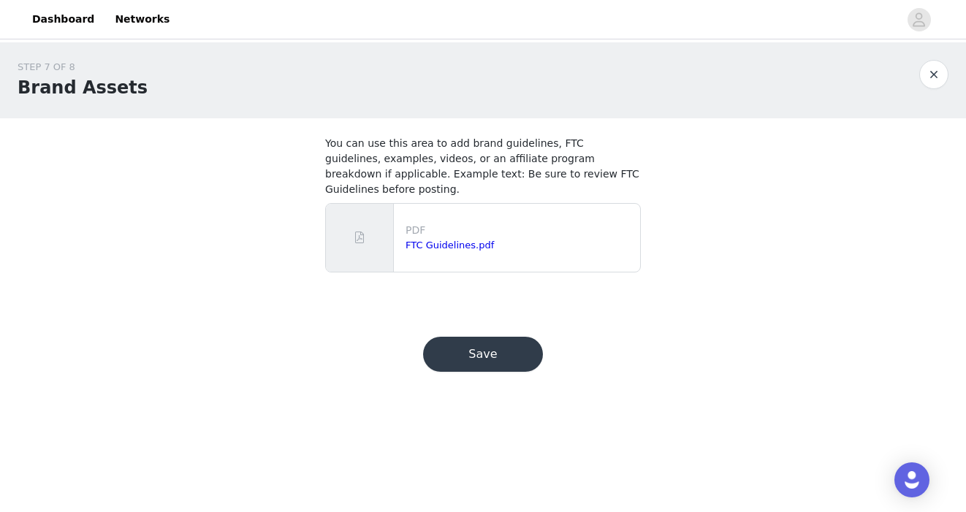
click at [508, 337] on button "Save" at bounding box center [483, 354] width 120 height 35
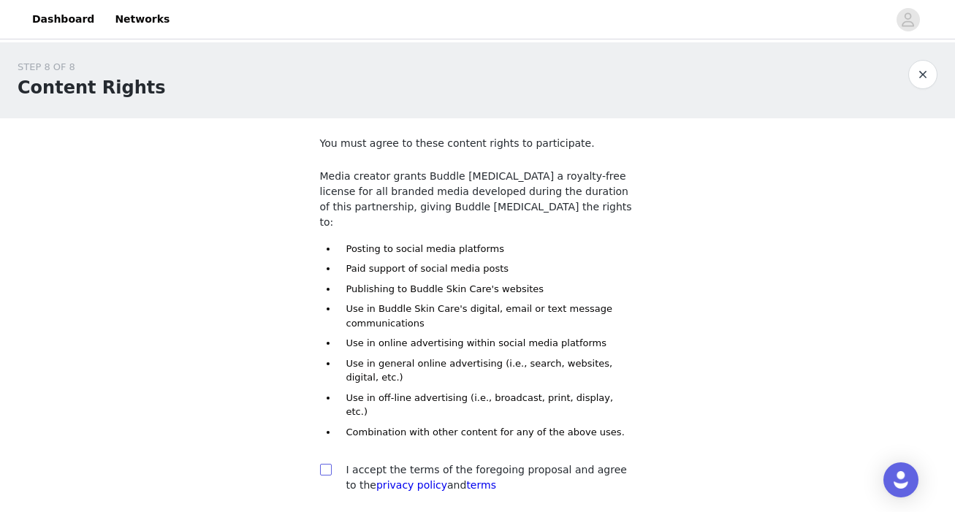
click at [324, 464] on input "checkbox" at bounding box center [325, 469] width 10 height 10
checkbox input "true"
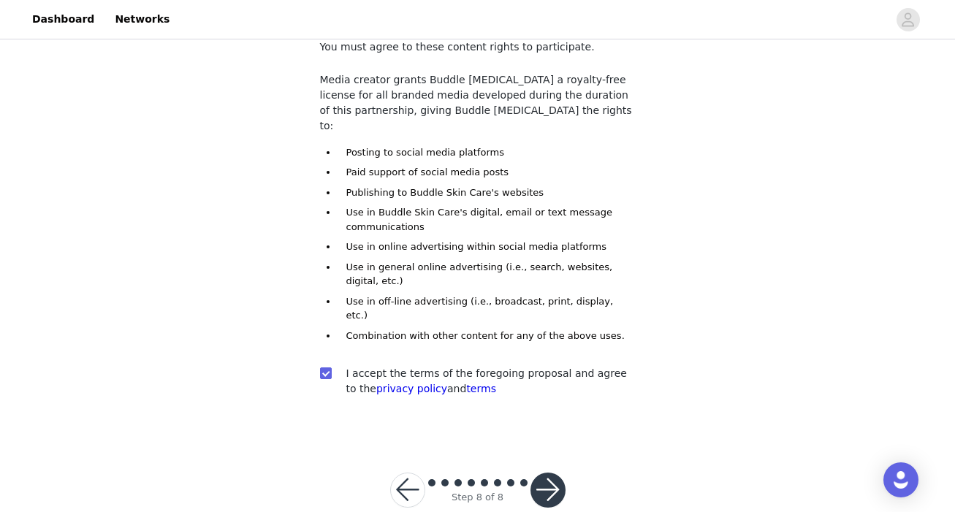
click at [405, 473] on button "button" at bounding box center [407, 490] width 35 height 35
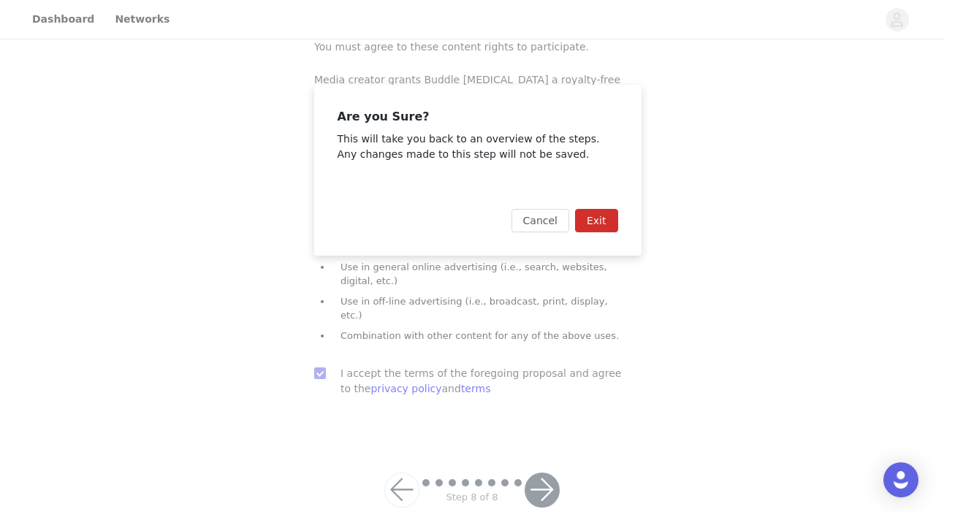
click at [603, 219] on button "Exit" at bounding box center [596, 220] width 43 height 23
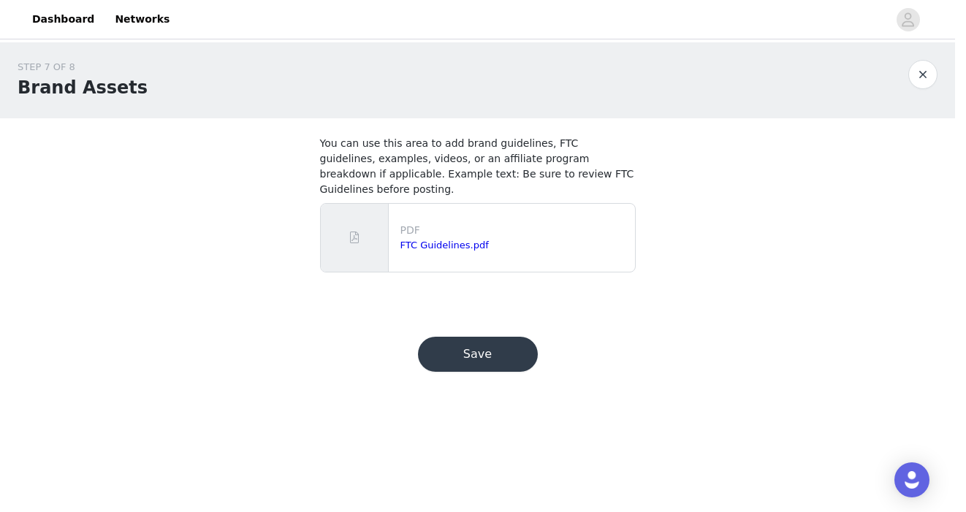
click at [485, 337] on button "Save" at bounding box center [478, 354] width 120 height 35
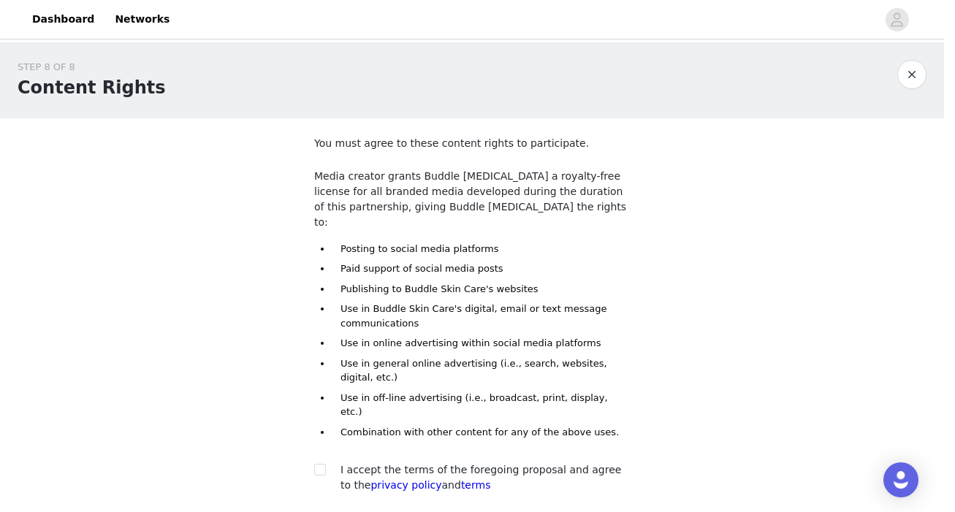
scroll to position [96, 0]
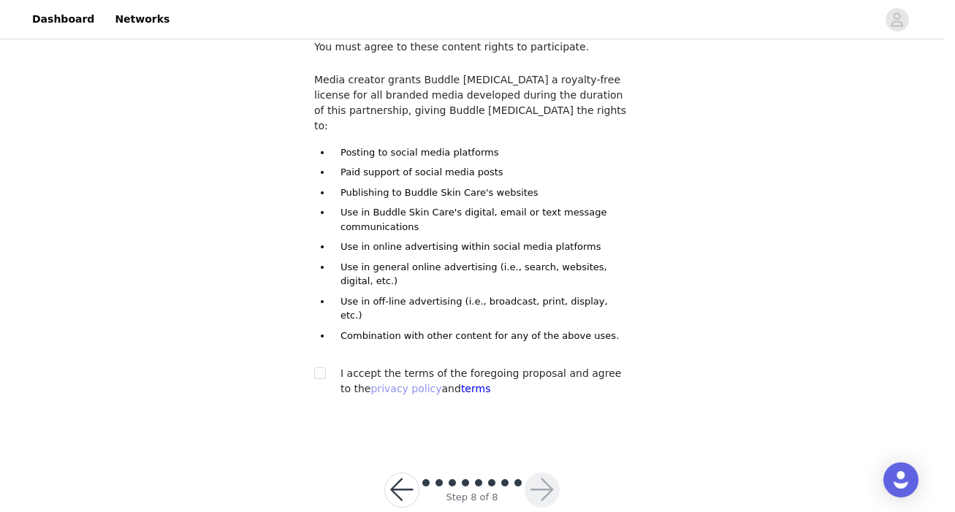
drag, startPoint x: 321, startPoint y: 348, endPoint x: 359, endPoint y: 356, distance: 38.1
click at [321, 367] on input "checkbox" at bounding box center [319, 372] width 10 height 10
checkbox input "true"
click at [546, 473] on button "button" at bounding box center [541, 490] width 35 height 35
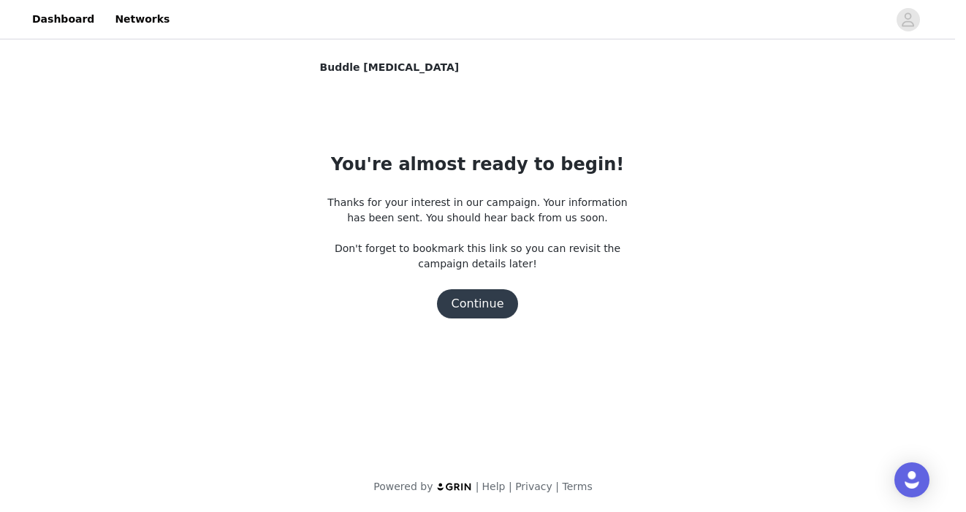
click at [493, 296] on button "Continue" at bounding box center [478, 303] width 82 height 29
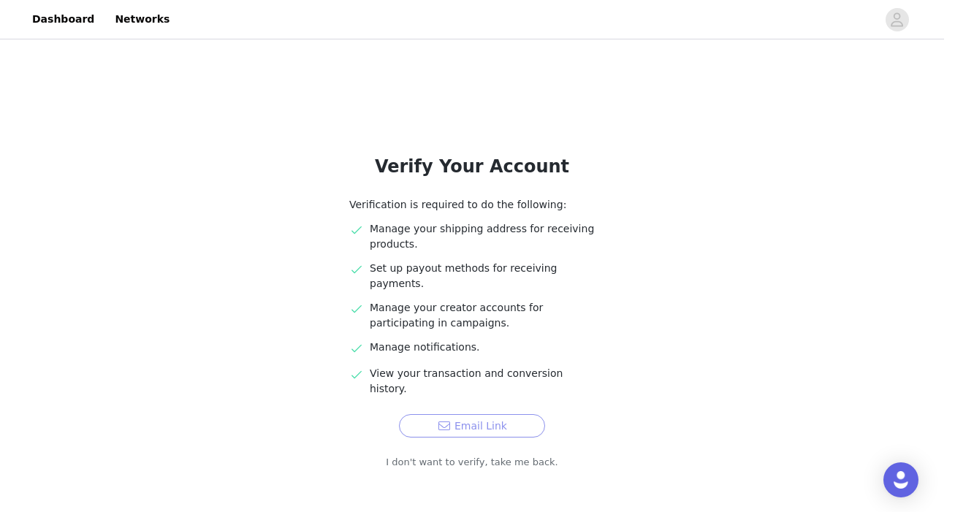
click at [507, 414] on button "Email Link" at bounding box center [472, 425] width 146 height 23
